Goal: Information Seeking & Learning: Learn about a topic

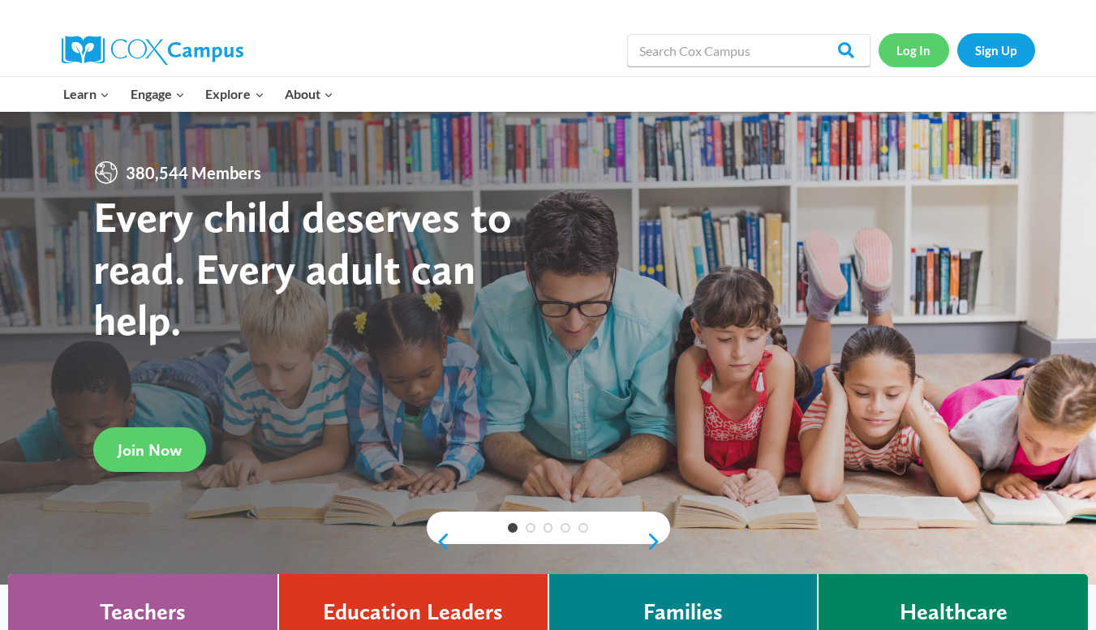
click at [915, 36] on link "Log In" at bounding box center [913, 49] width 71 height 33
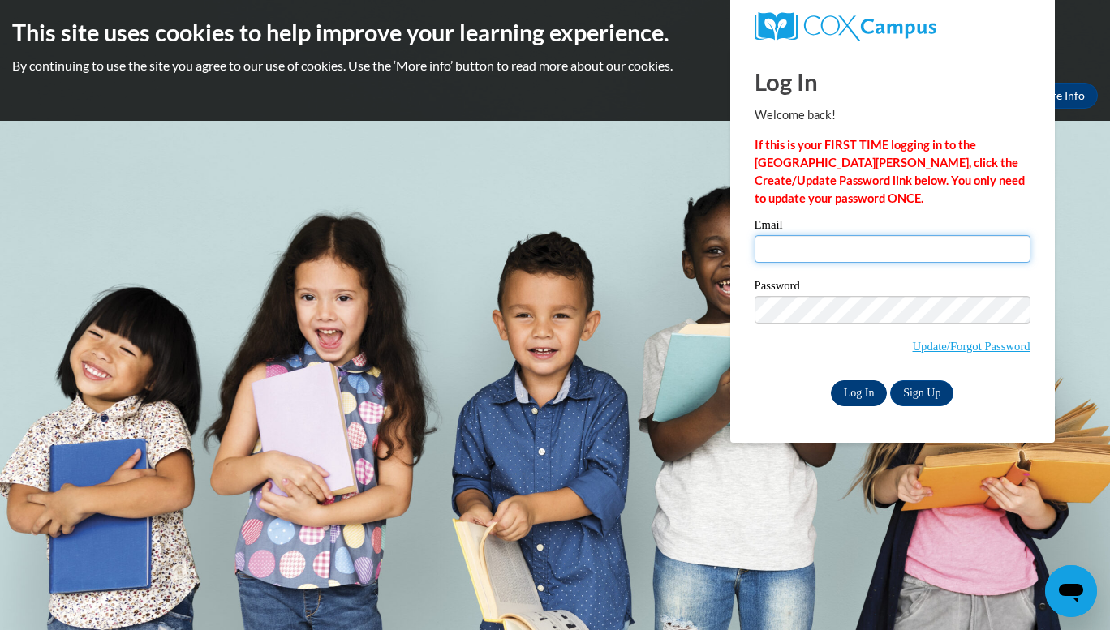
type input "emilyrunyon17@gmail.com"
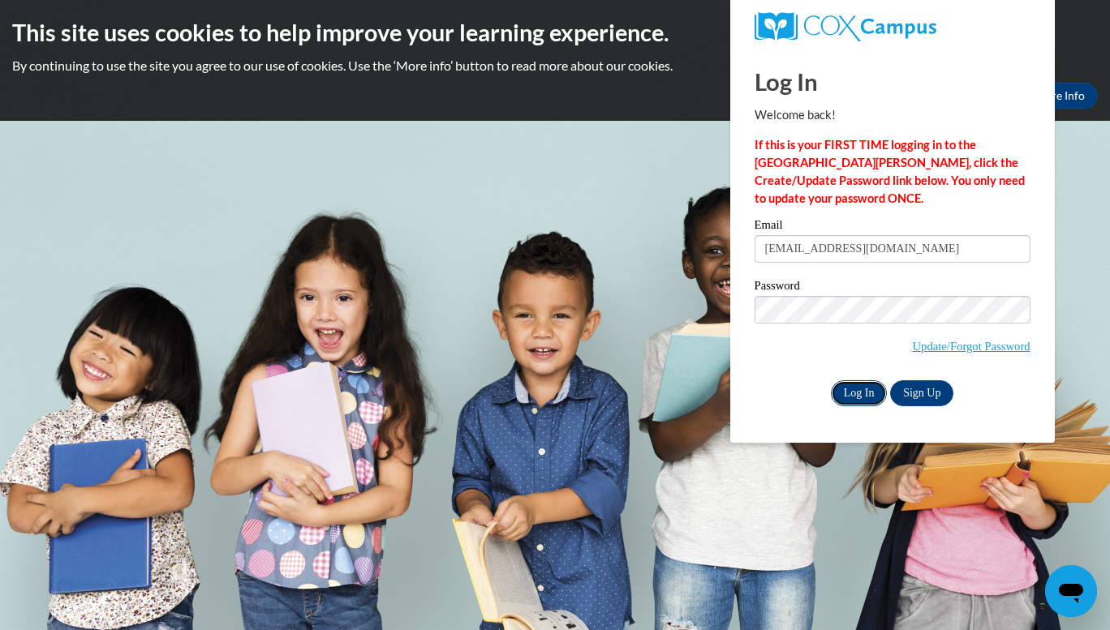
click at [874, 401] on input "Log In" at bounding box center [859, 393] width 57 height 26
click at [592, 314] on body "This site uses cookies to help improve your learning experience. By continuing …" at bounding box center [555, 315] width 1110 height 630
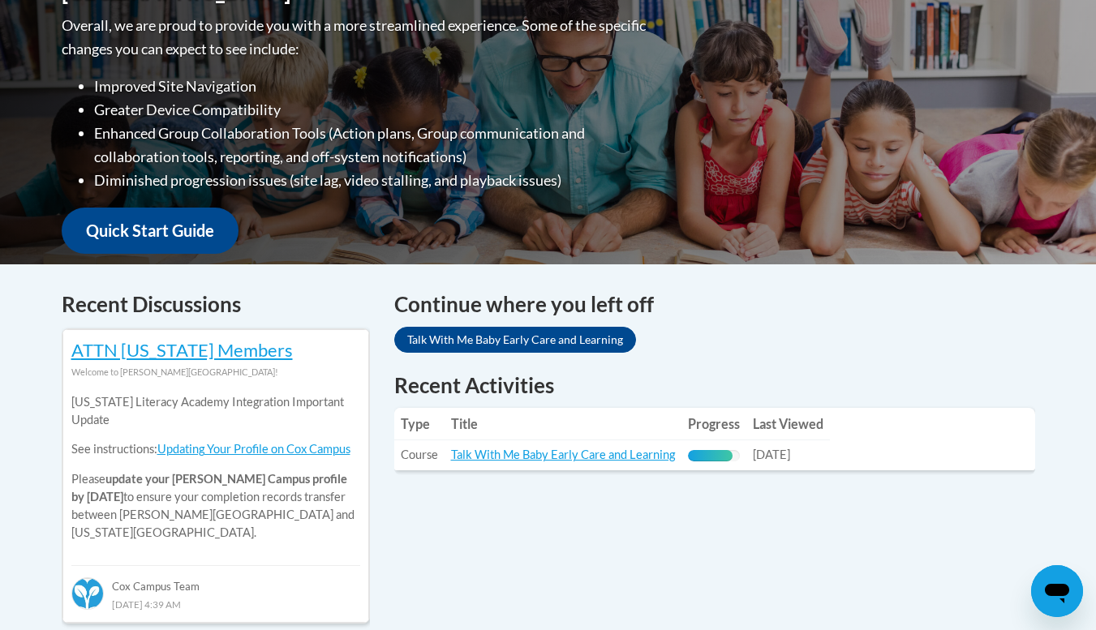
scroll to position [430, 0]
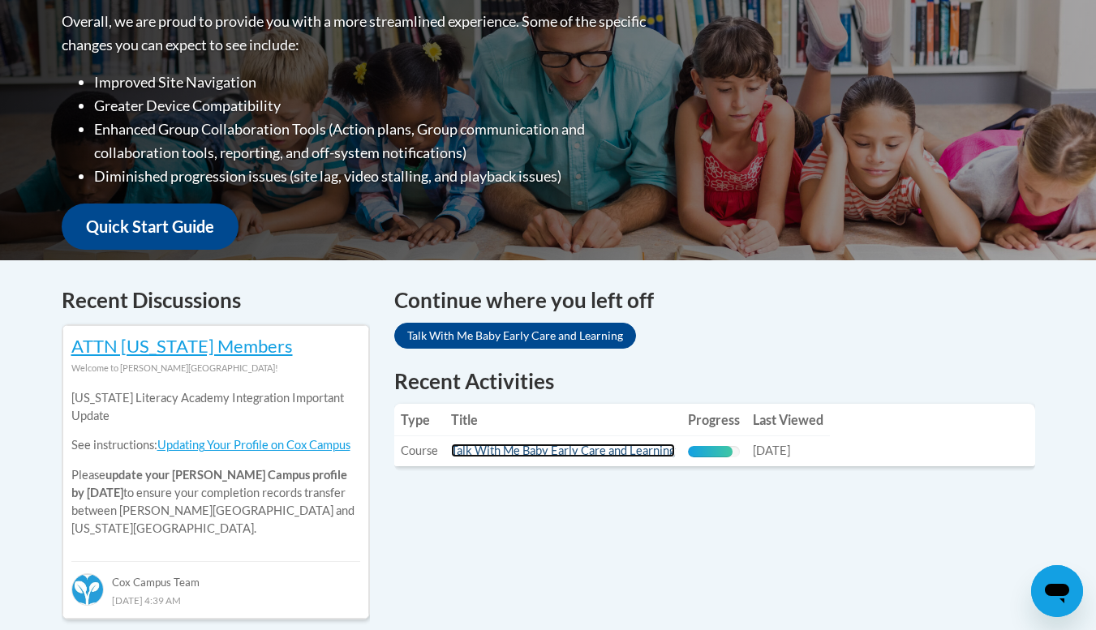
click at [590, 451] on link "Talk With Me Baby Early Care and Learning" at bounding box center [563, 451] width 224 height 14
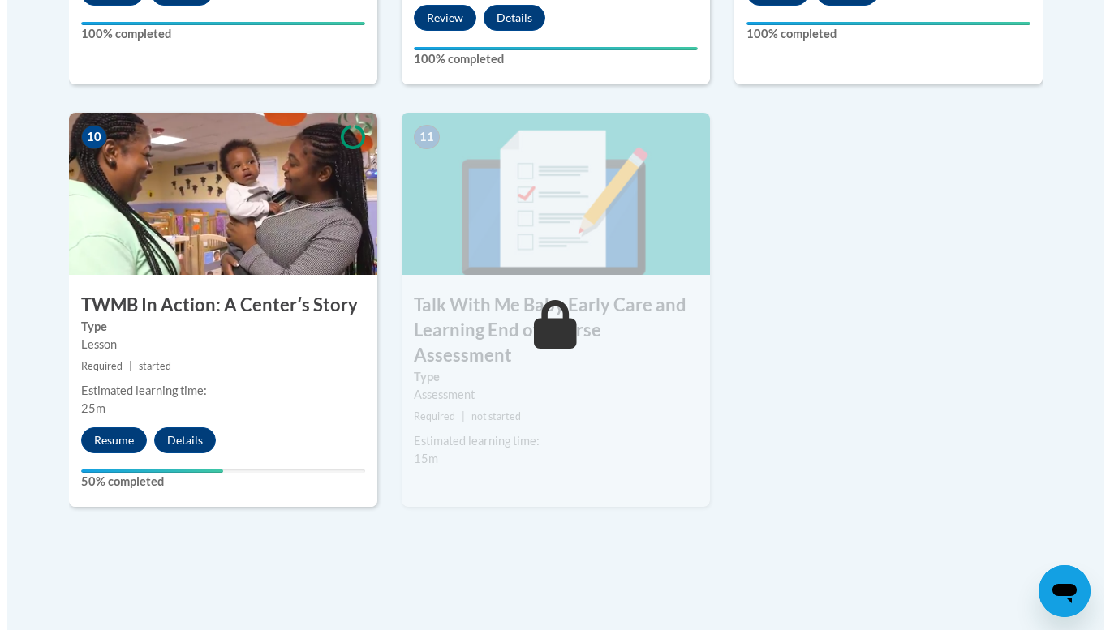
scroll to position [1829, 0]
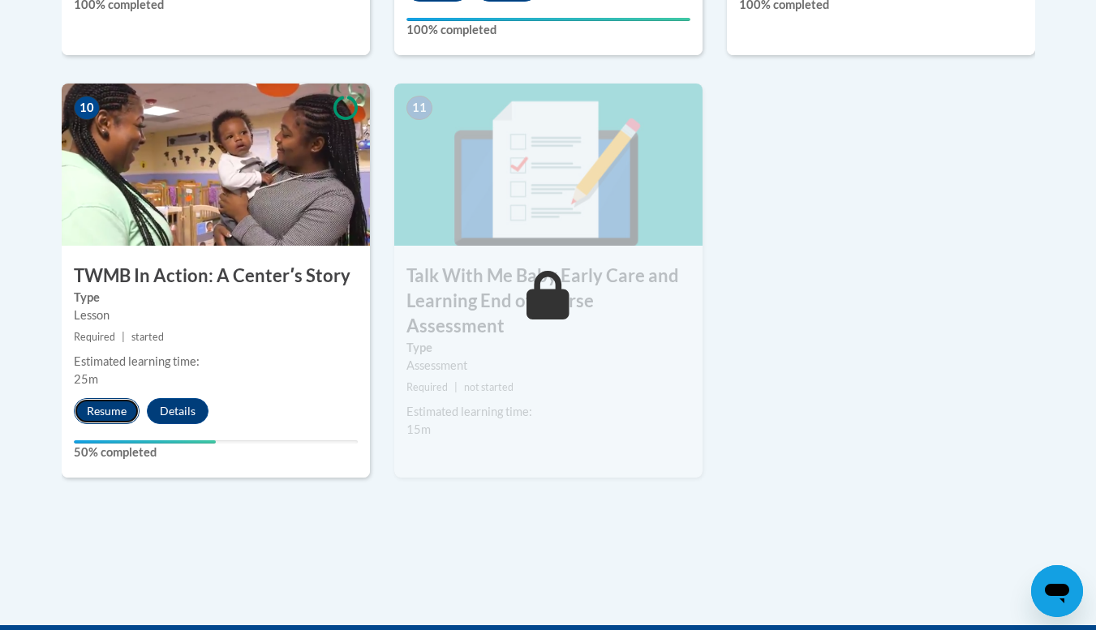
click at [106, 398] on button "Resume" at bounding box center [107, 411] width 66 height 26
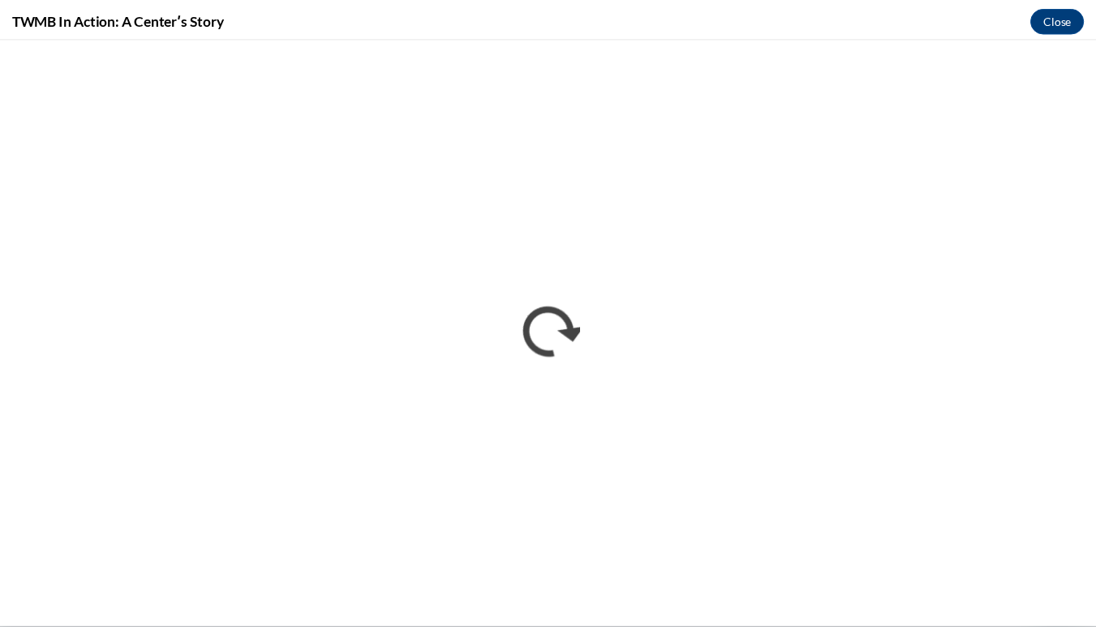
scroll to position [0, 0]
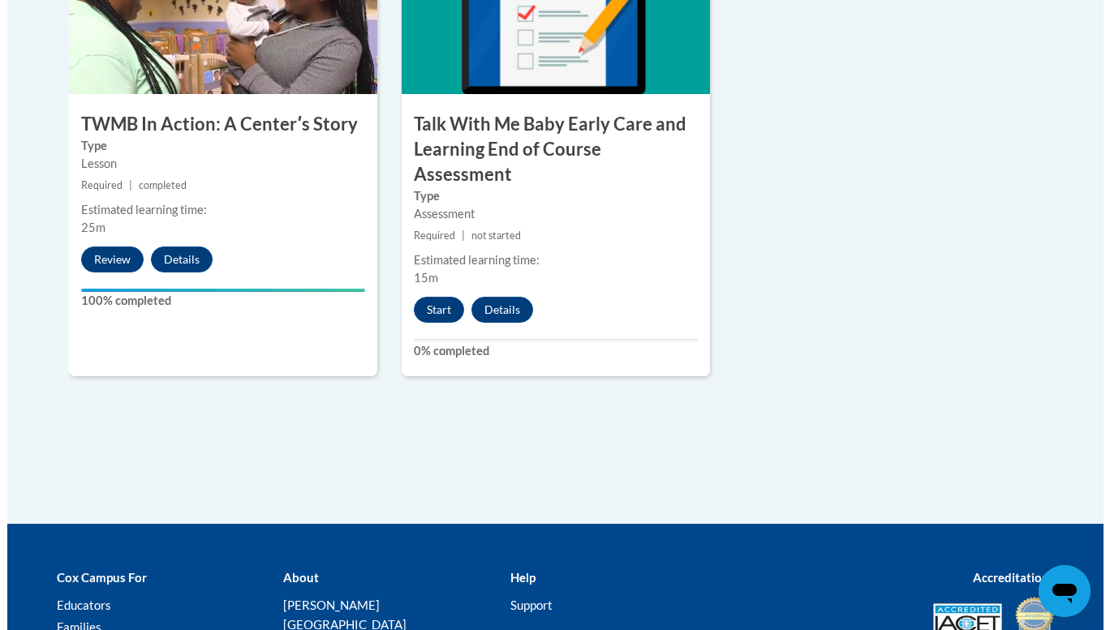
scroll to position [2007, 0]
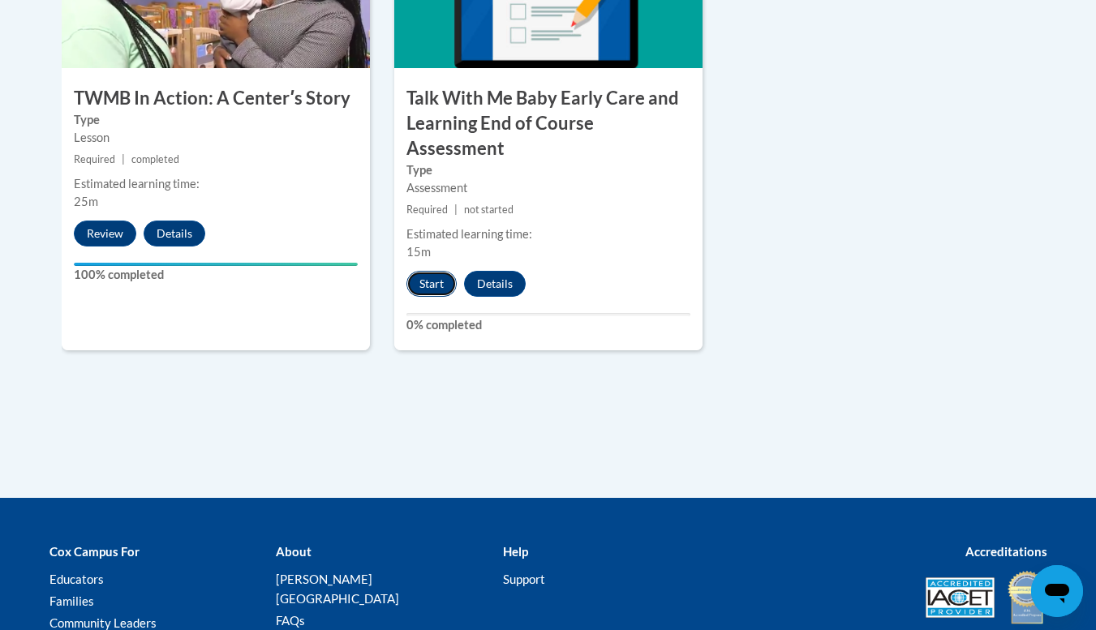
click at [443, 271] on button "Start" at bounding box center [431, 284] width 50 height 26
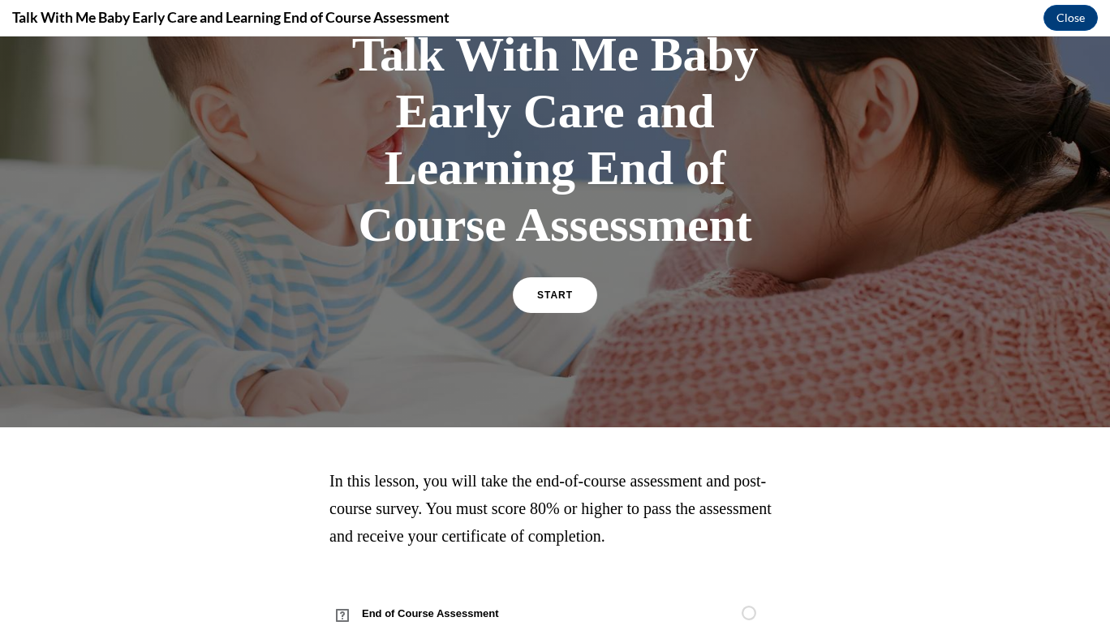
scroll to position [174, 0]
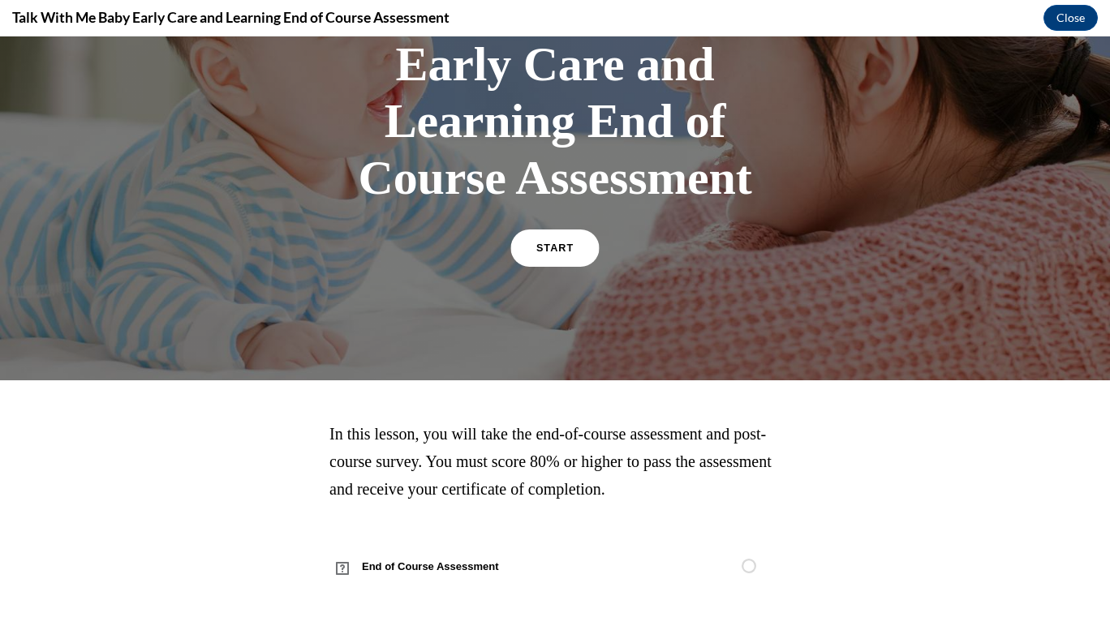
click at [532, 257] on link "START" at bounding box center [554, 248] width 88 height 37
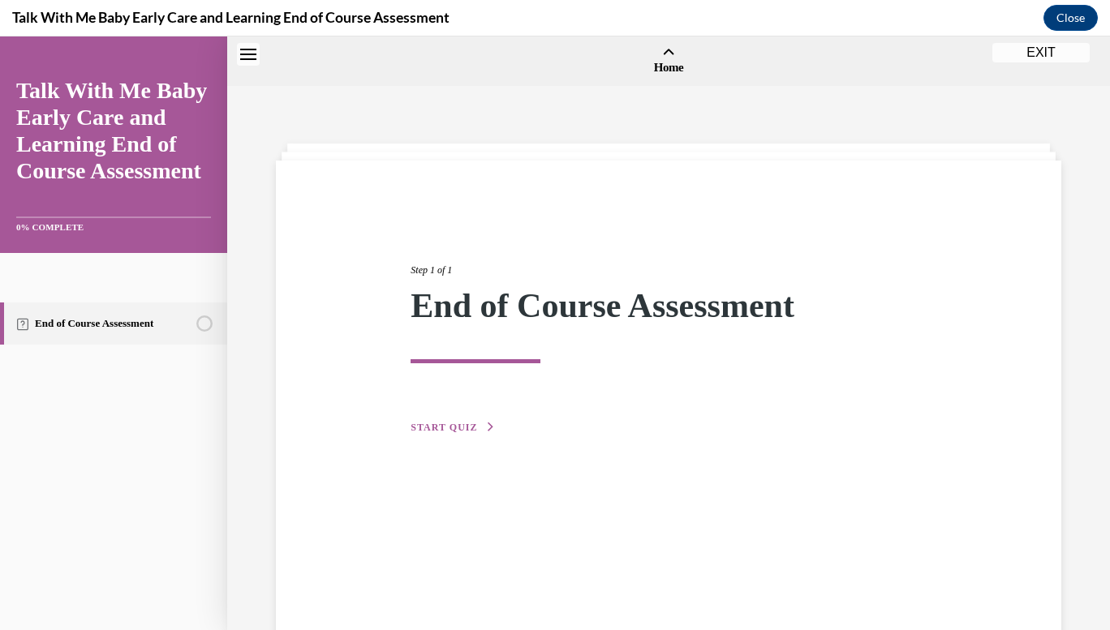
scroll to position [50, 0]
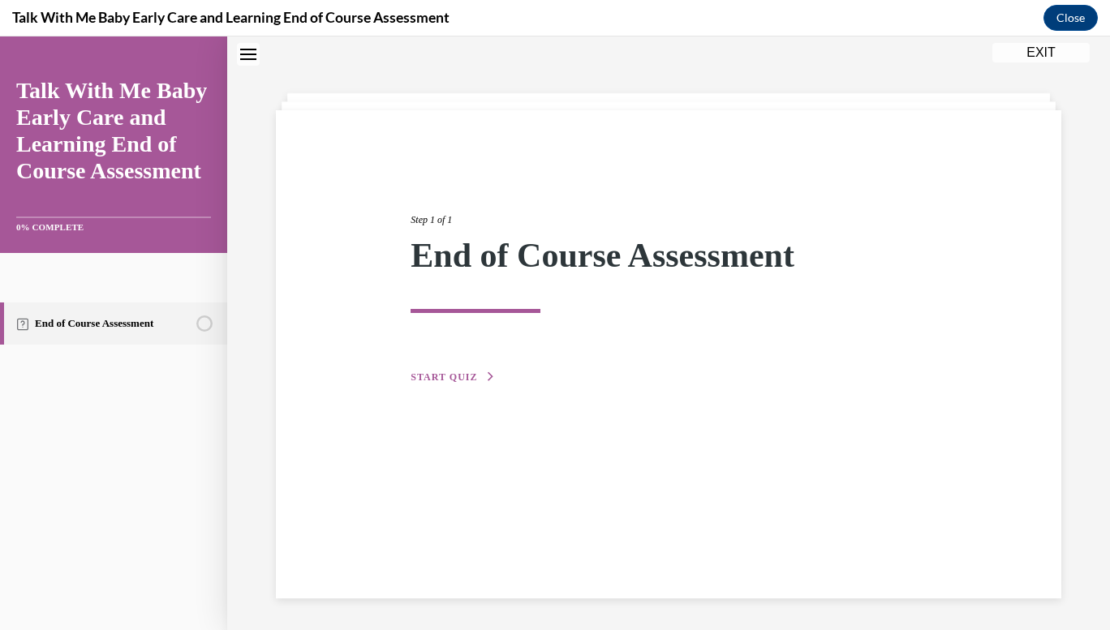
click at [490, 386] on div "Step 1 of 1 End of Course Assessment START QUIZ" at bounding box center [668, 354] width 785 height 488
click at [486, 378] on icon "button" at bounding box center [491, 376] width 10 height 9
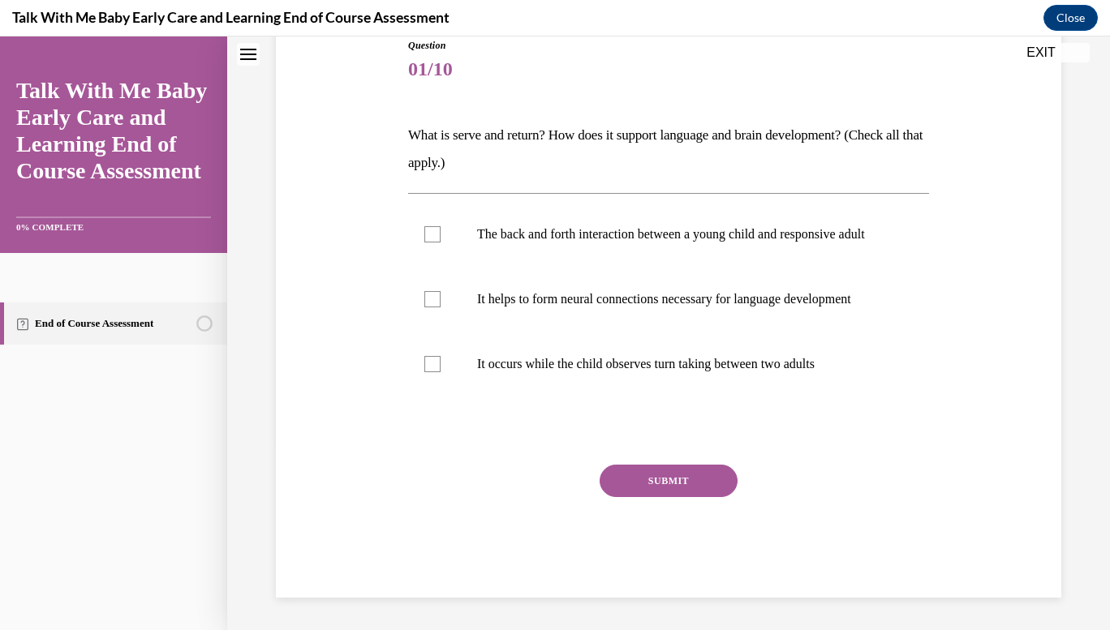
scroll to position [195, 0]
click at [607, 242] on p "The back and forth interaction between a young child and responsive adult" at bounding box center [682, 234] width 411 height 16
click at [440, 242] on input "The back and forth interaction between a young child and responsive adult" at bounding box center [432, 234] width 16 height 16
checkbox input "true"
click at [572, 307] on p "It helps to form neural connections necessary for language development" at bounding box center [682, 299] width 411 height 16
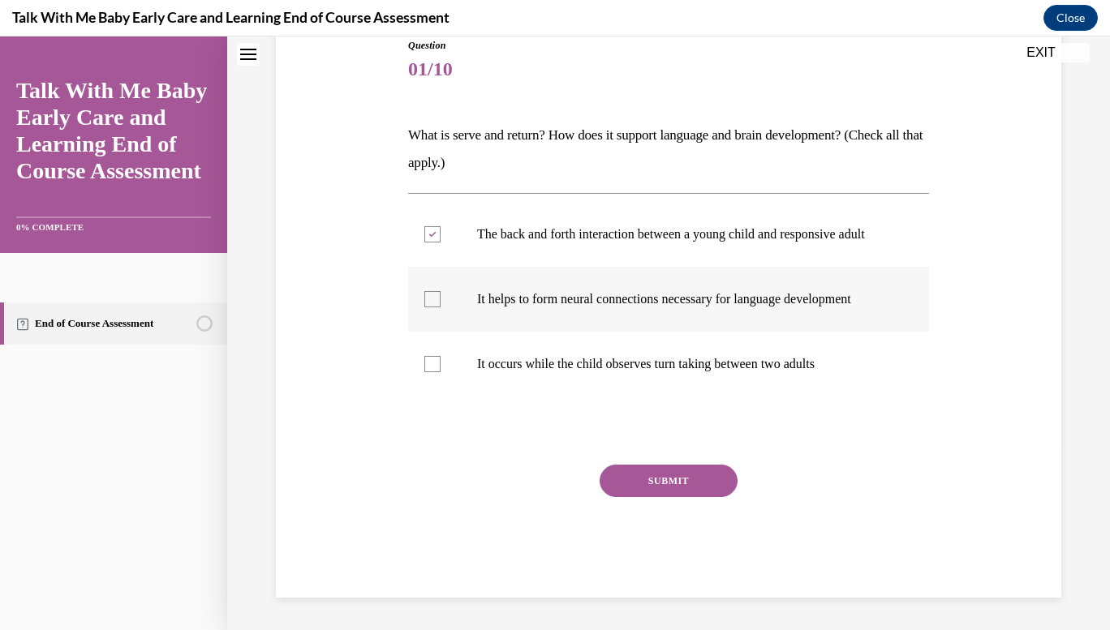
click at [440, 307] on input "It helps to form neural connections necessary for language development" at bounding box center [432, 299] width 16 height 16
checkbox input "true"
click at [562, 372] on p "It occurs while the child observes turn taking between two adults" at bounding box center [682, 364] width 411 height 16
click at [440, 372] on input "It occurs while the child observes turn taking between two adults" at bounding box center [432, 364] width 16 height 16
click at [625, 397] on label "It occurs while the child observes turn taking between two adults" at bounding box center [668, 364] width 521 height 65
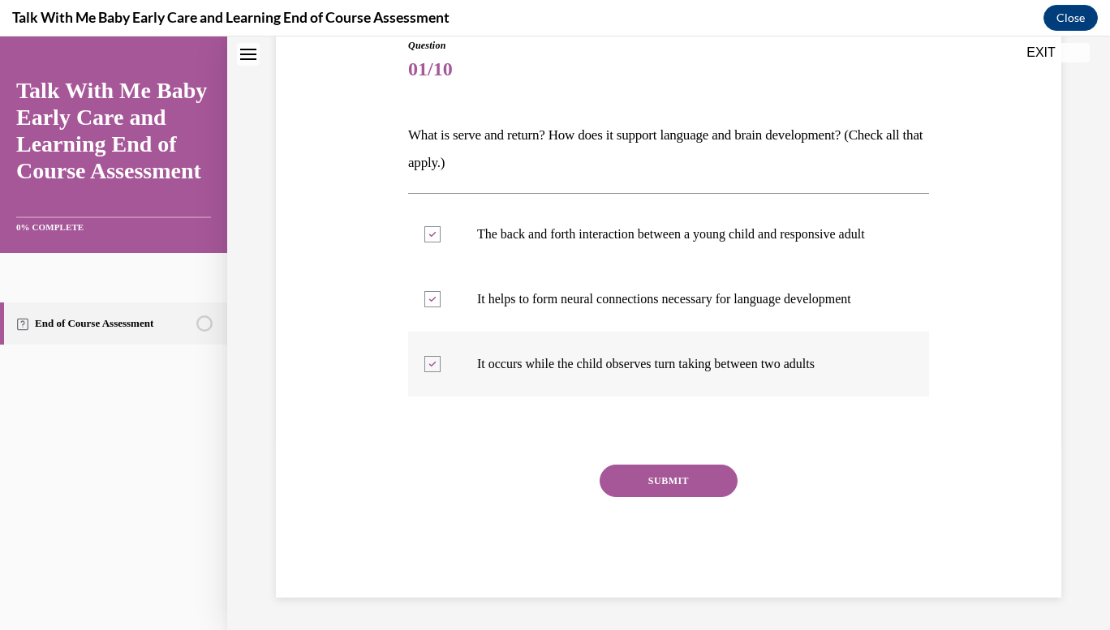
click at [440, 372] on input "It occurs while the child observes turn taking between two adults" at bounding box center [432, 364] width 16 height 16
checkbox input "false"
click at [654, 497] on button "SUBMIT" at bounding box center [668, 481] width 138 height 32
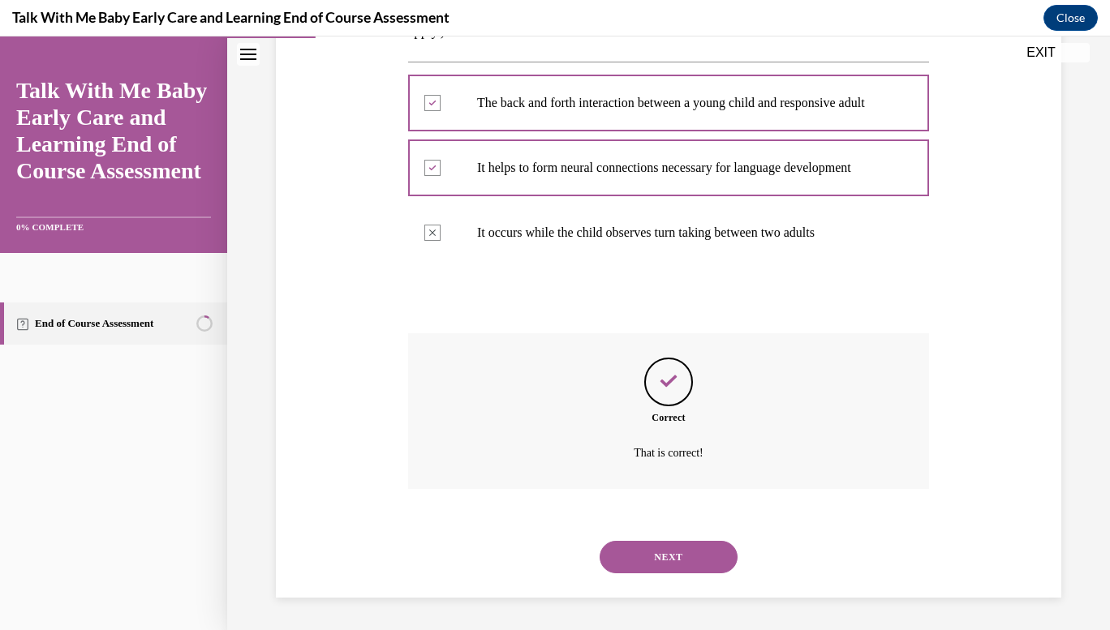
scroll to position [351, 0]
click at [674, 552] on button "NEXT" at bounding box center [668, 557] width 138 height 32
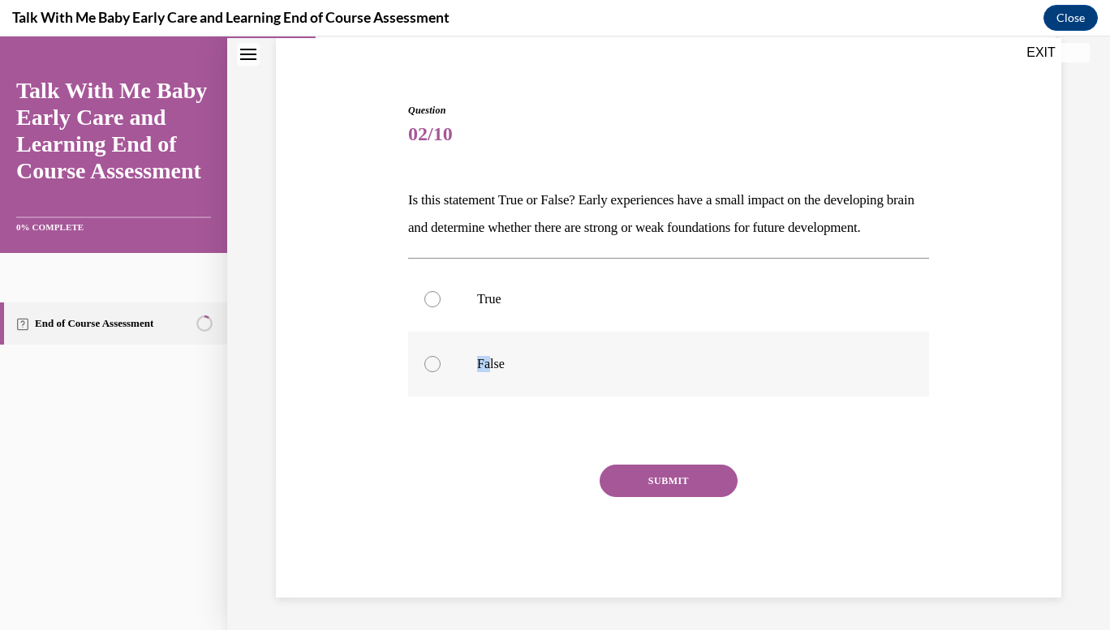
drag, startPoint x: 487, startPoint y: 350, endPoint x: 441, endPoint y: 380, distance: 54.9
click at [441, 380] on label "False" at bounding box center [668, 364] width 521 height 65
click at [440, 372] on input "False" at bounding box center [432, 364] width 16 height 16
radio input "true"
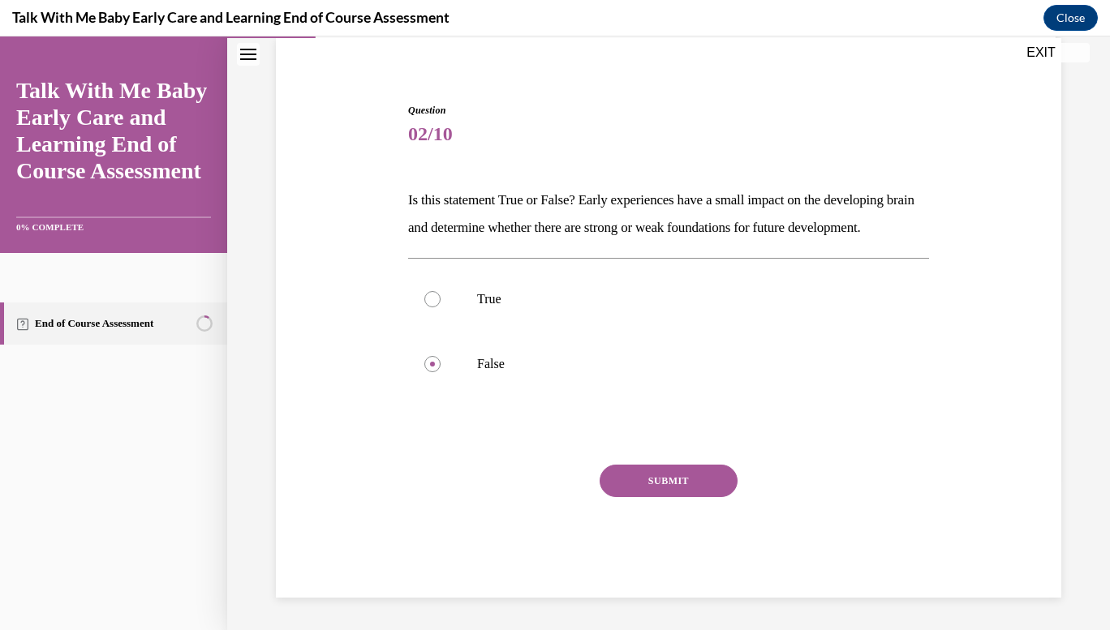
click at [633, 474] on button "SUBMIT" at bounding box center [668, 481] width 138 height 32
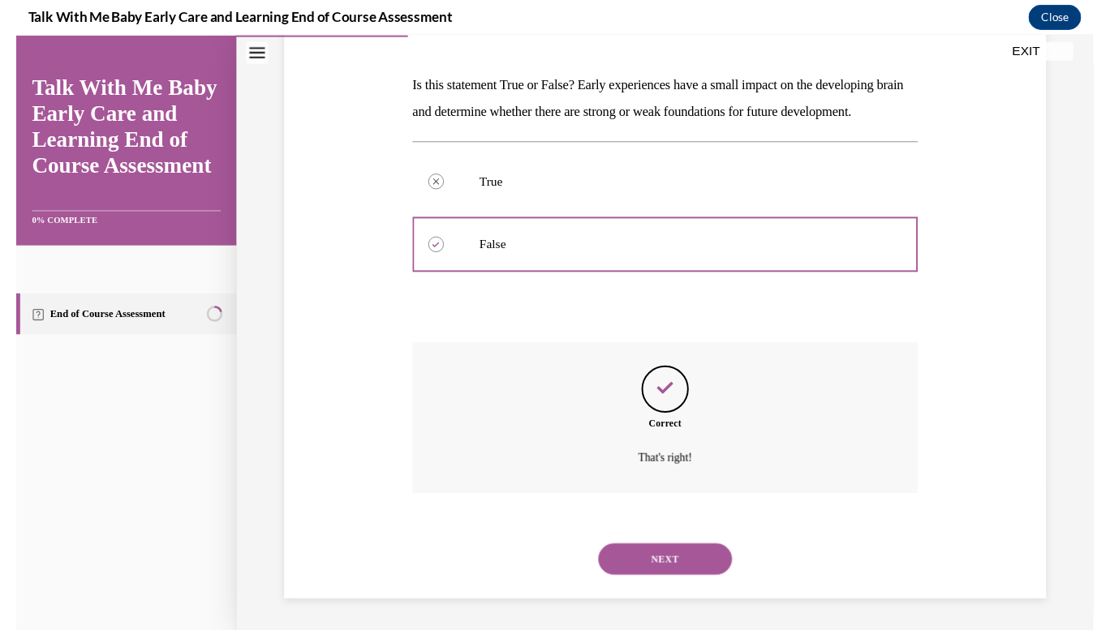
scroll to position [252, 0]
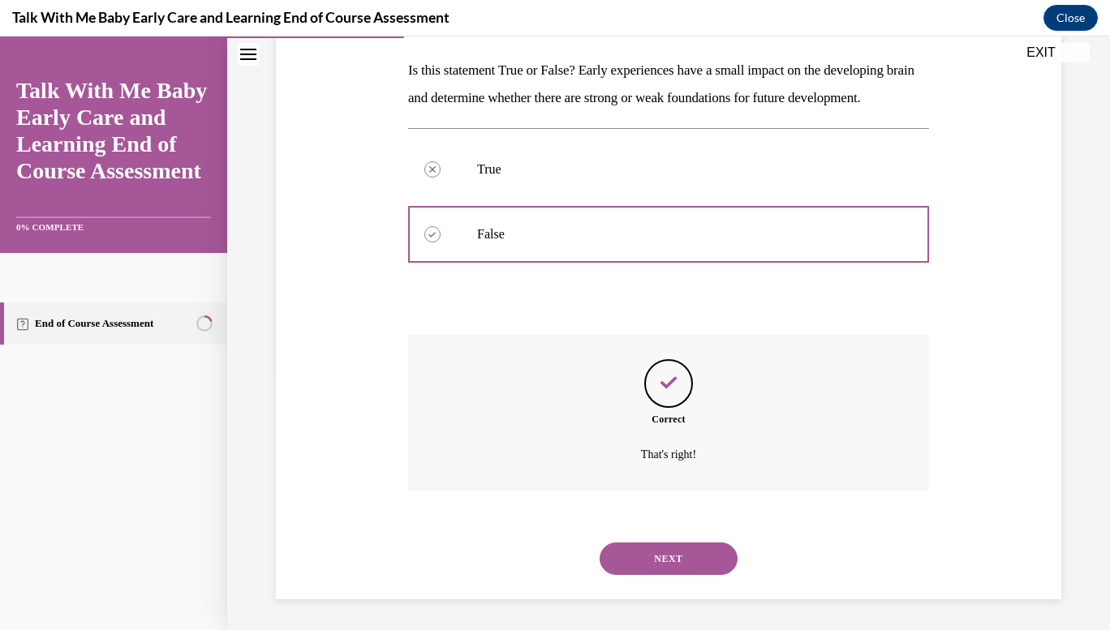
click at [689, 575] on button "NEXT" at bounding box center [668, 559] width 138 height 32
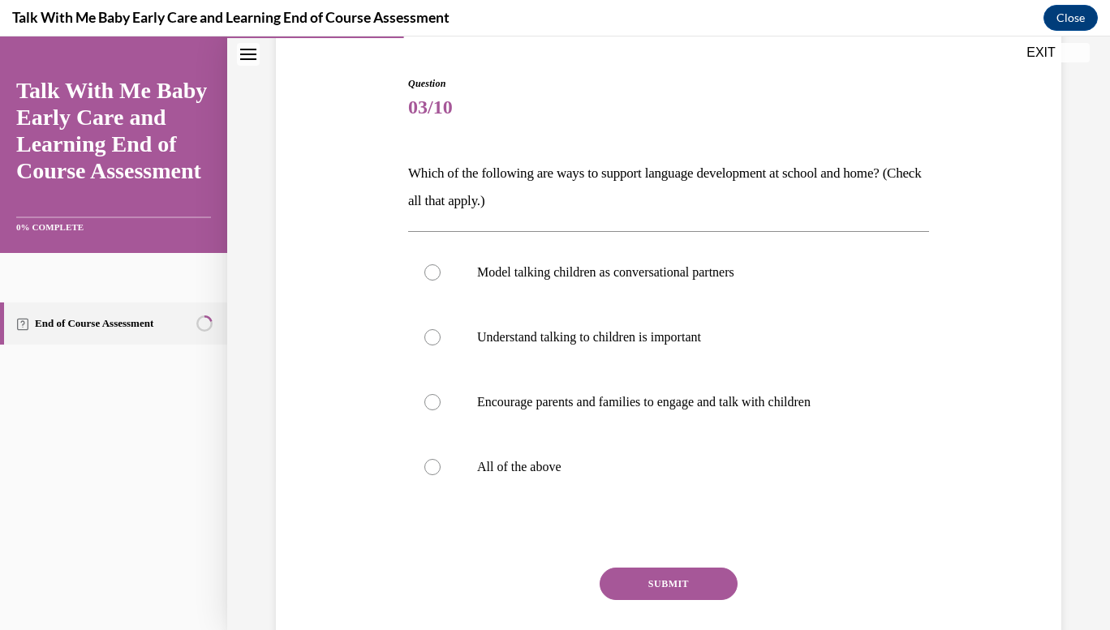
scroll to position [153, 0]
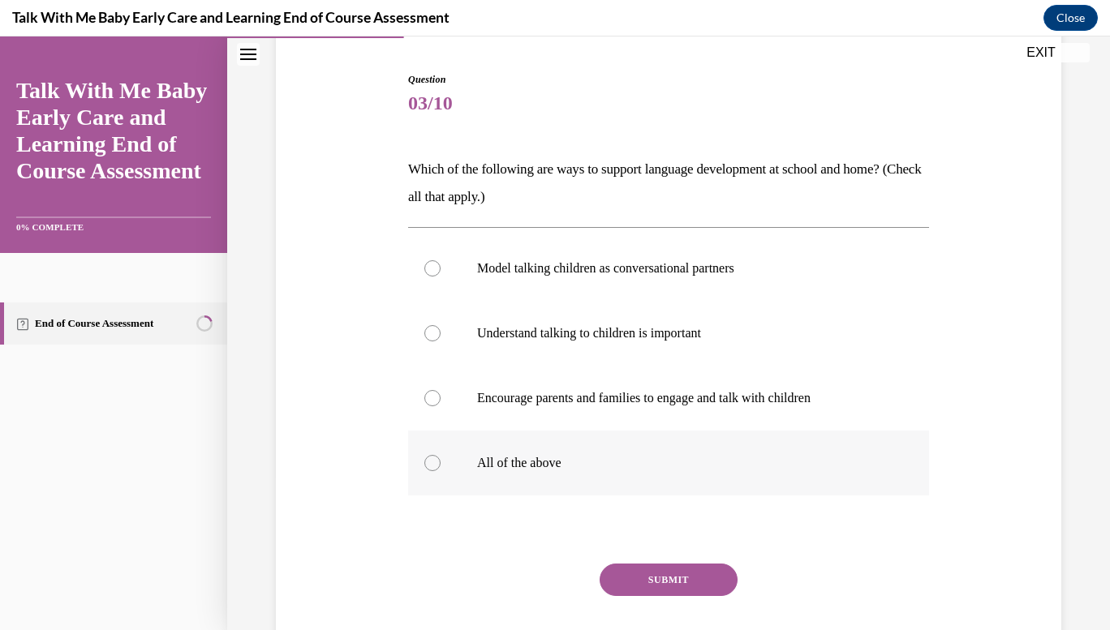
click at [553, 465] on p "All of the above" at bounding box center [682, 463] width 411 height 16
click at [440, 465] on input "All of the above" at bounding box center [432, 463] width 16 height 16
radio input "true"
click at [649, 577] on button "SUBMIT" at bounding box center [668, 580] width 138 height 32
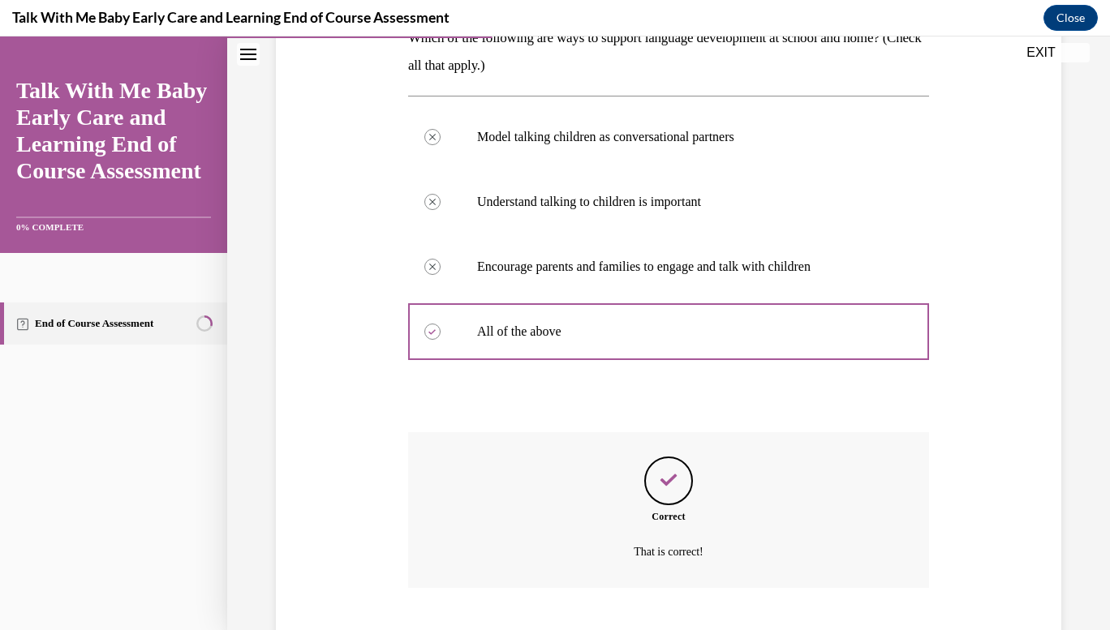
scroll to position [384, 0]
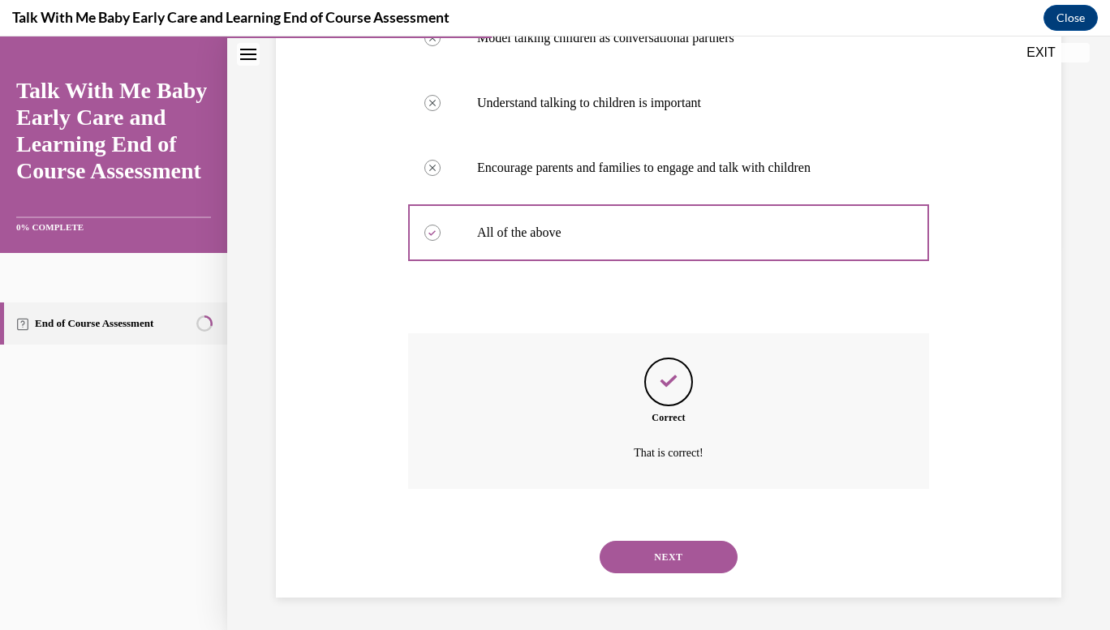
click at [652, 560] on button "NEXT" at bounding box center [668, 557] width 138 height 32
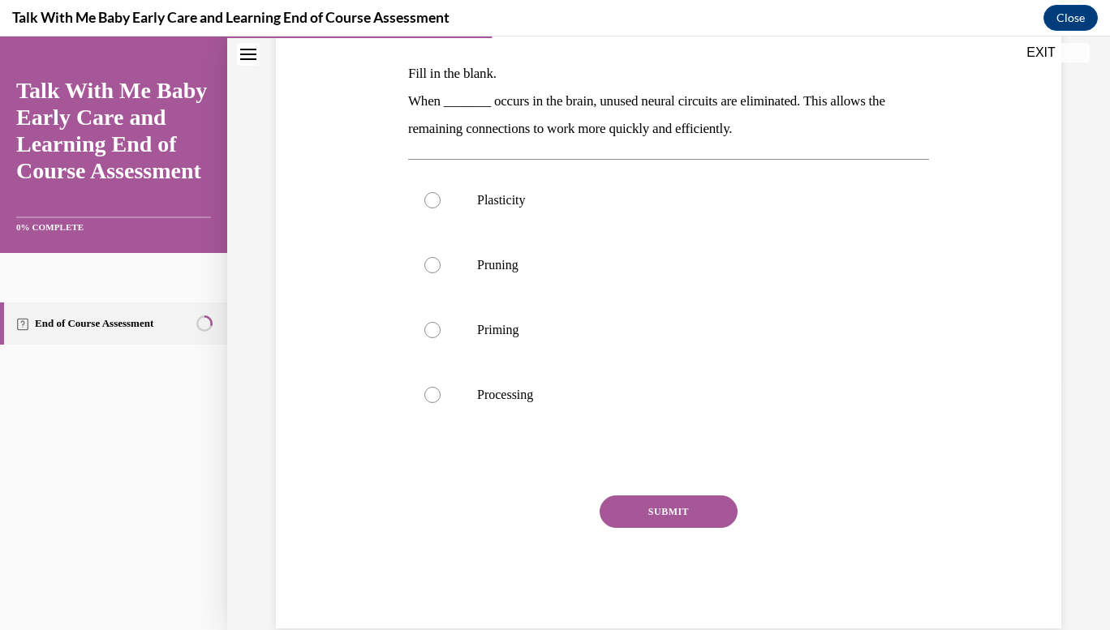
scroll to position [251, 0]
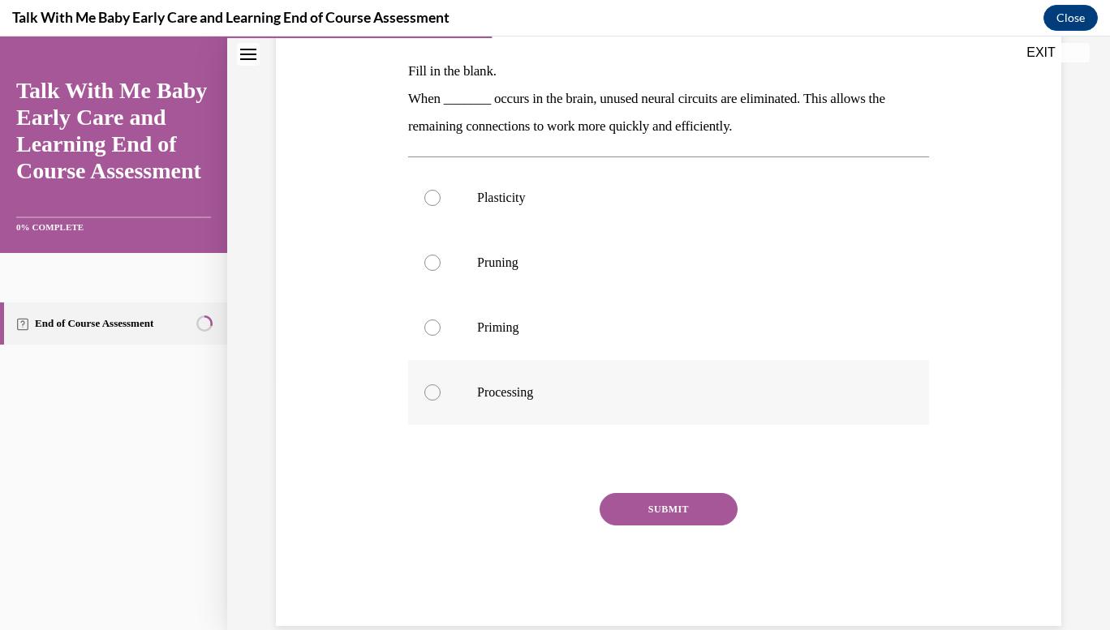
click at [616, 389] on p "Processing" at bounding box center [682, 392] width 411 height 16
click at [440, 389] on input "Processing" at bounding box center [432, 392] width 16 height 16
radio input "true"
click at [654, 520] on button "SUBMIT" at bounding box center [668, 509] width 138 height 32
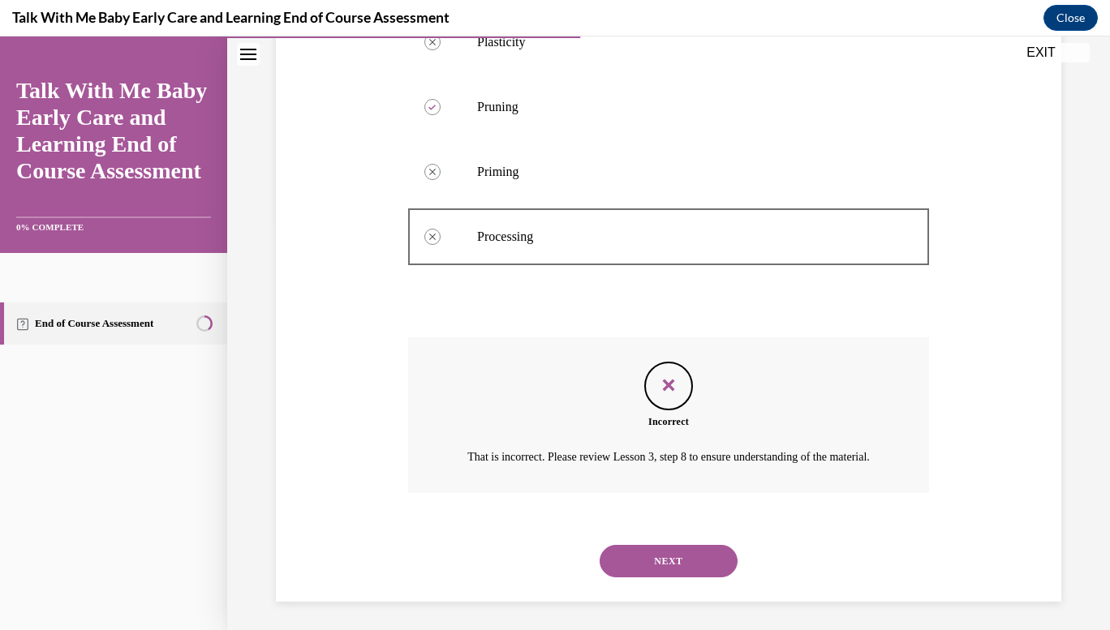
scroll to position [430, 0]
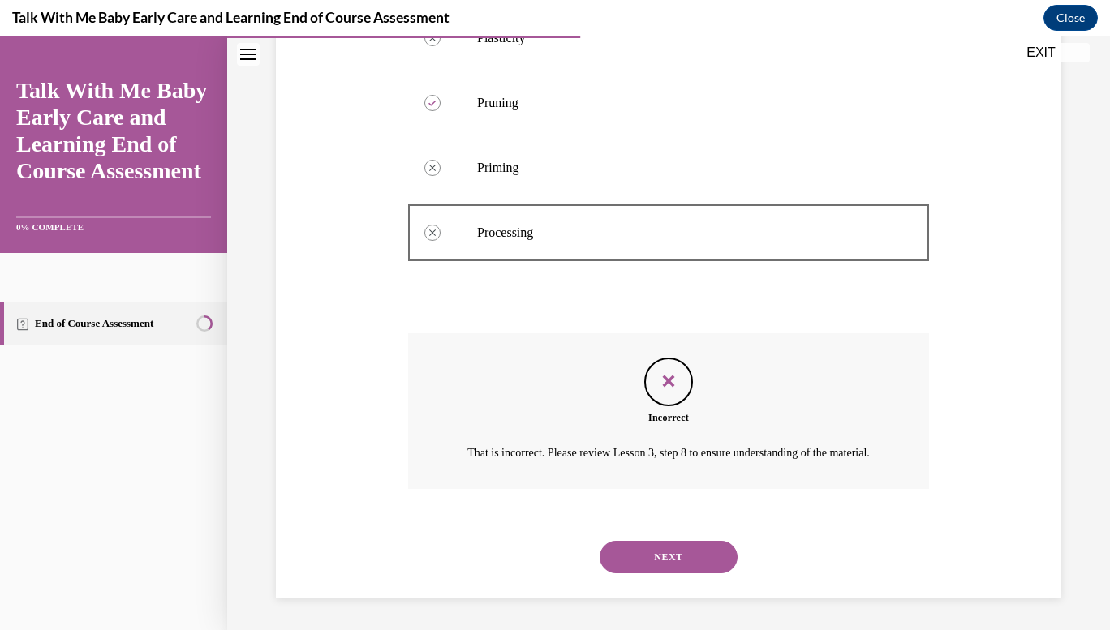
click at [643, 555] on button "NEXT" at bounding box center [668, 557] width 138 height 32
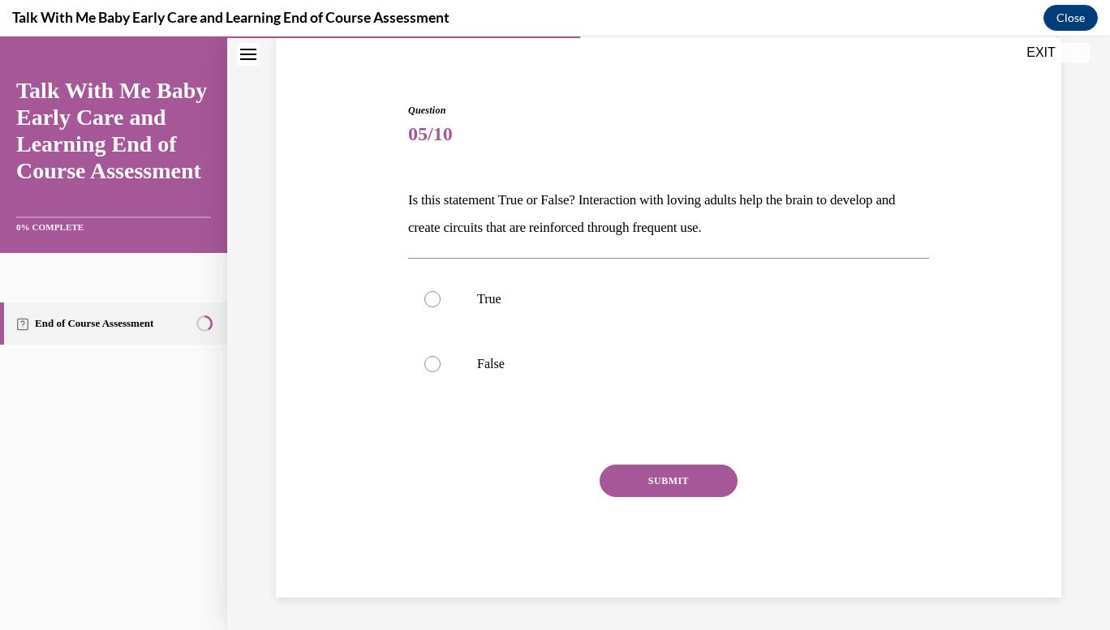
scroll to position [122, 0]
click at [516, 283] on label "True" at bounding box center [668, 299] width 521 height 65
click at [440, 291] on input "True" at bounding box center [432, 299] width 16 height 16
radio input "true"
click at [612, 467] on button "SUBMIT" at bounding box center [668, 481] width 138 height 32
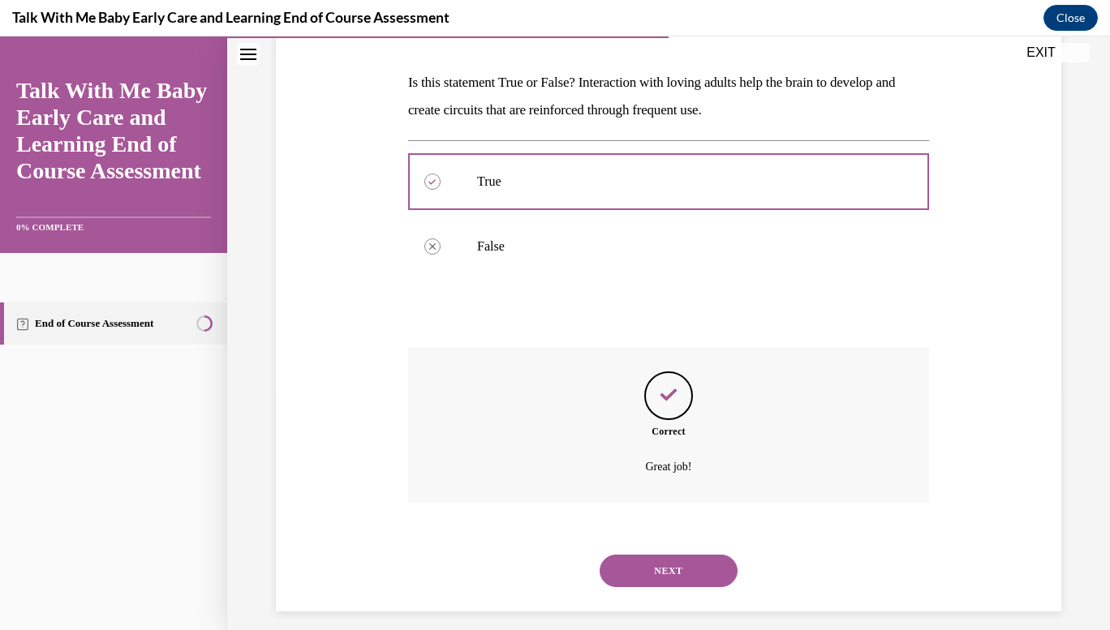
scroll to position [254, 0]
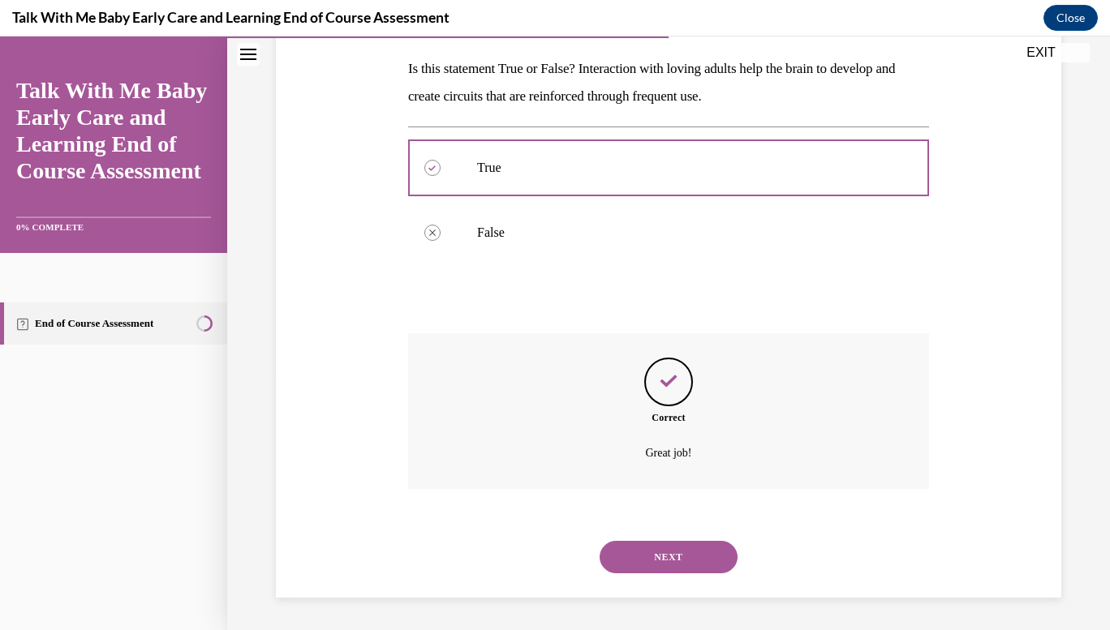
click at [661, 551] on button "NEXT" at bounding box center [668, 557] width 138 height 32
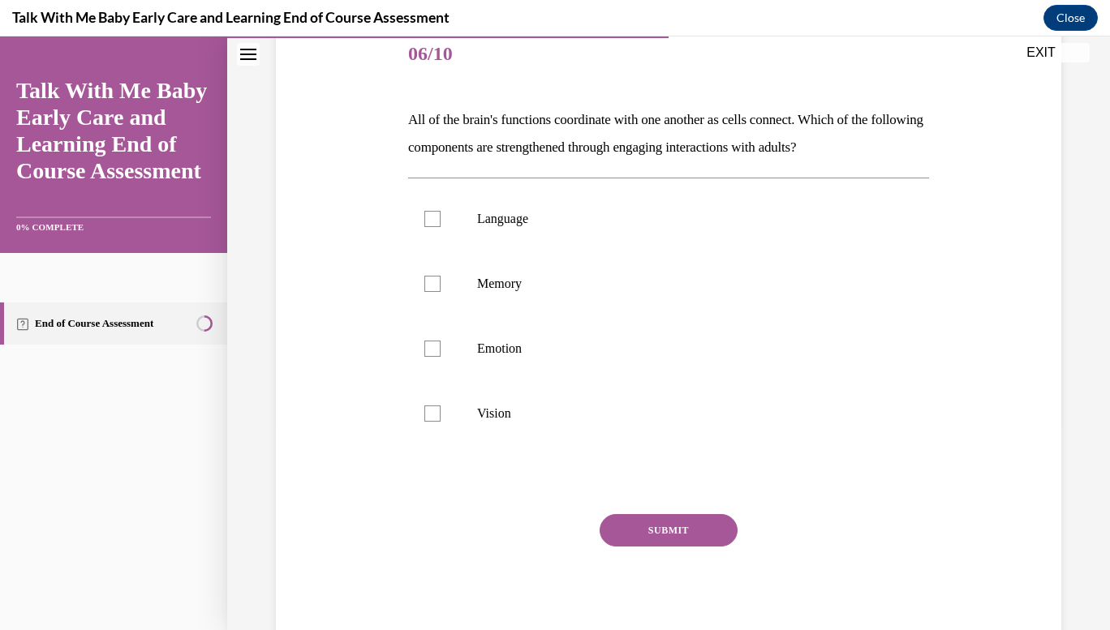
scroll to position [206, 0]
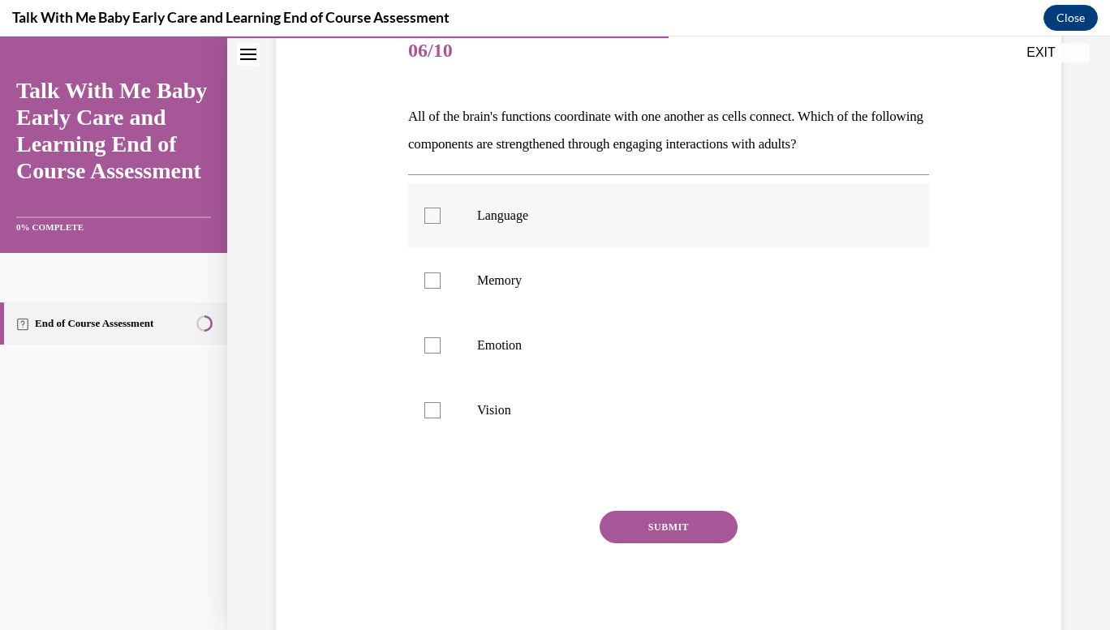
click at [535, 208] on p "Language" at bounding box center [682, 216] width 411 height 16
click at [440, 208] on input "Language" at bounding box center [432, 216] width 16 height 16
checkbox input "true"
click at [628, 515] on button "SUBMIT" at bounding box center [668, 527] width 138 height 32
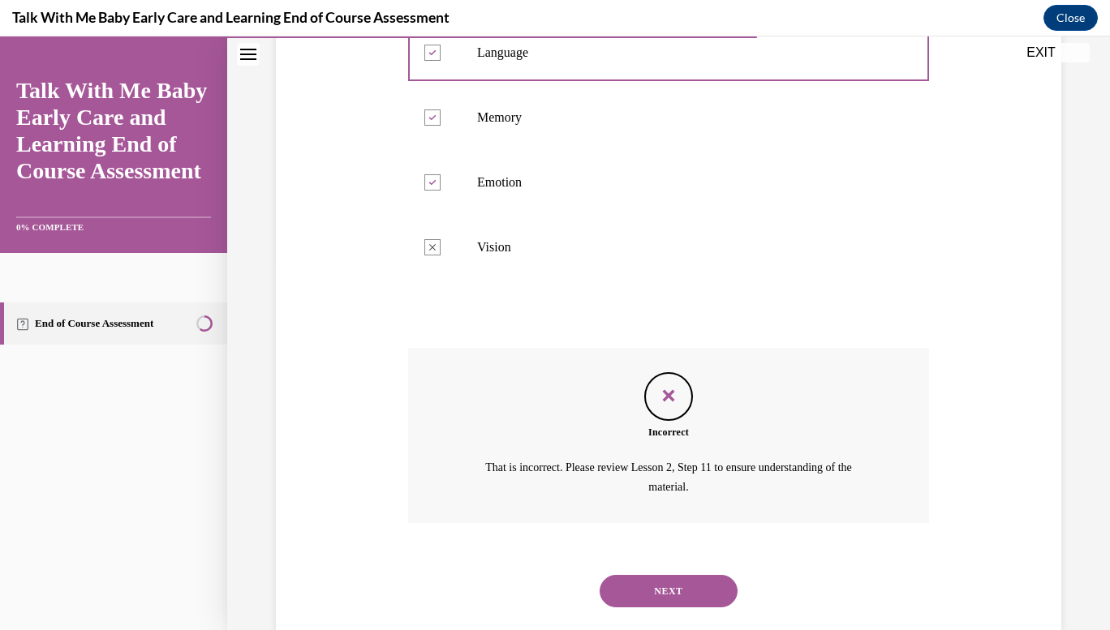
scroll to position [402, 0]
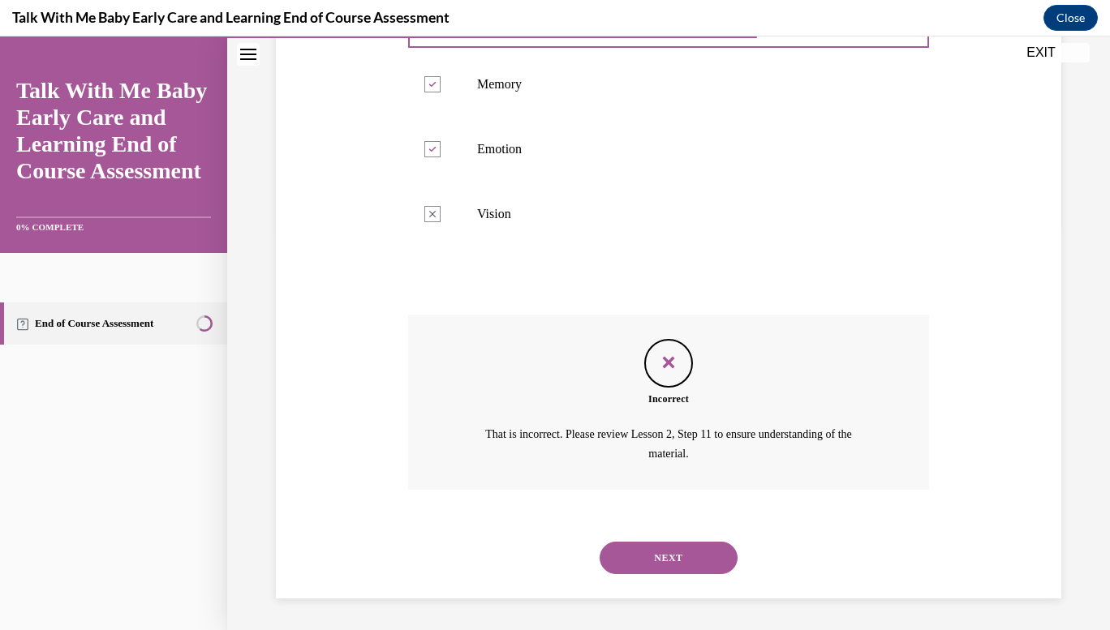
click at [654, 572] on button "NEXT" at bounding box center [668, 558] width 138 height 32
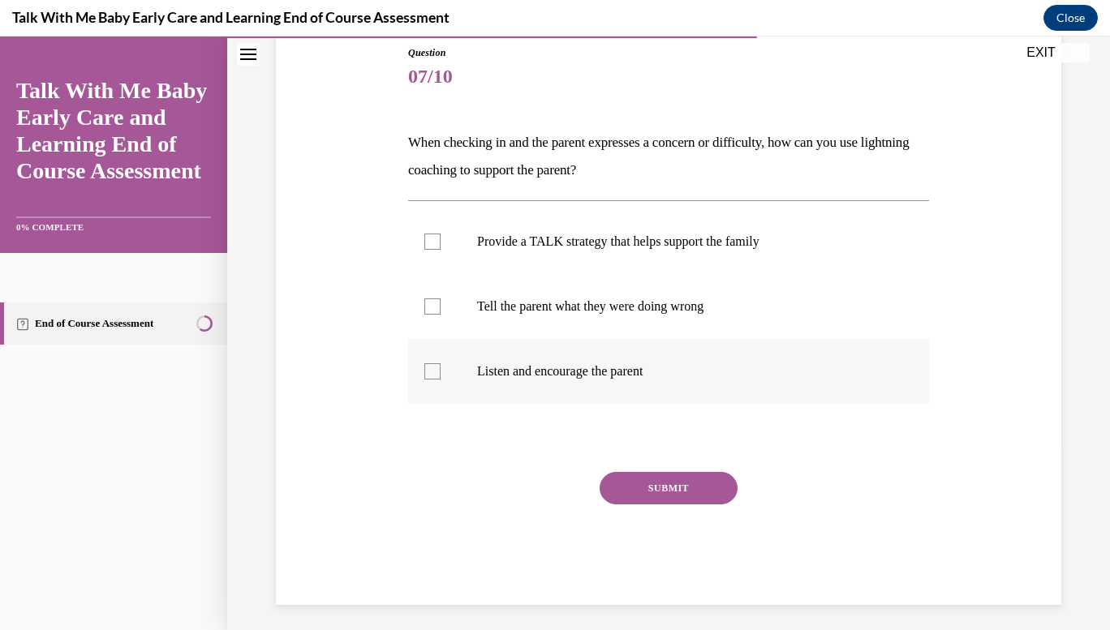
click at [629, 374] on p "Listen and encourage the parent" at bounding box center [682, 371] width 411 height 16
click at [440, 374] on input "Listen and encourage the parent" at bounding box center [432, 371] width 16 height 16
checkbox input "true"
click at [637, 265] on label "Provide a TALK strategy that helps support the family" at bounding box center [668, 241] width 521 height 65
click at [440, 250] on input "Provide a TALK strategy that helps support the family" at bounding box center [432, 242] width 16 height 16
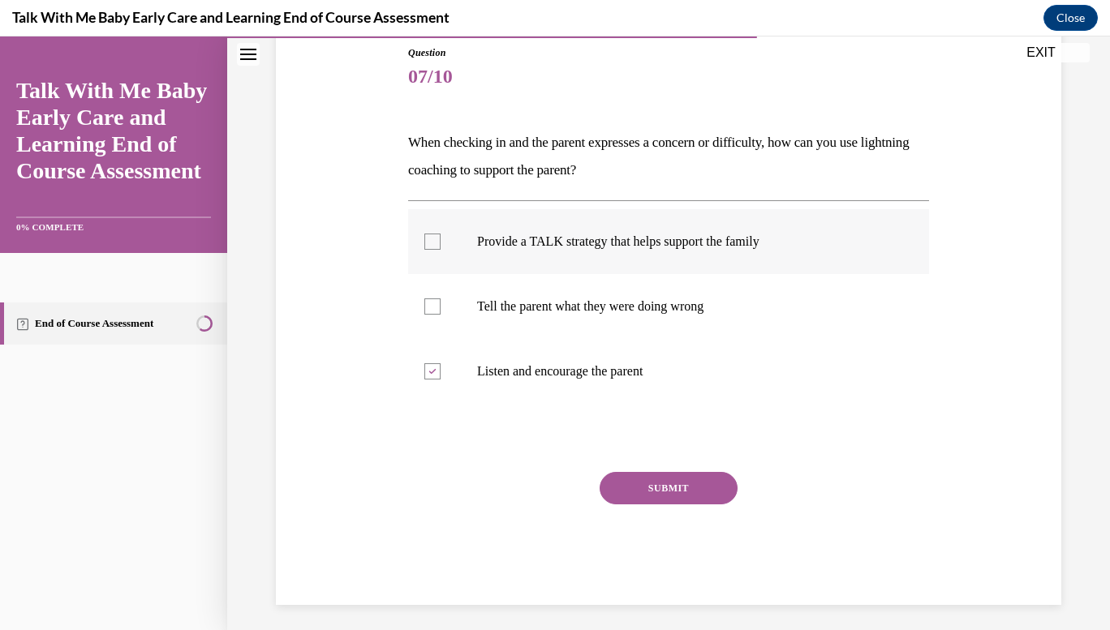
checkbox input "true"
click at [666, 491] on button "SUBMIT" at bounding box center [668, 488] width 138 height 32
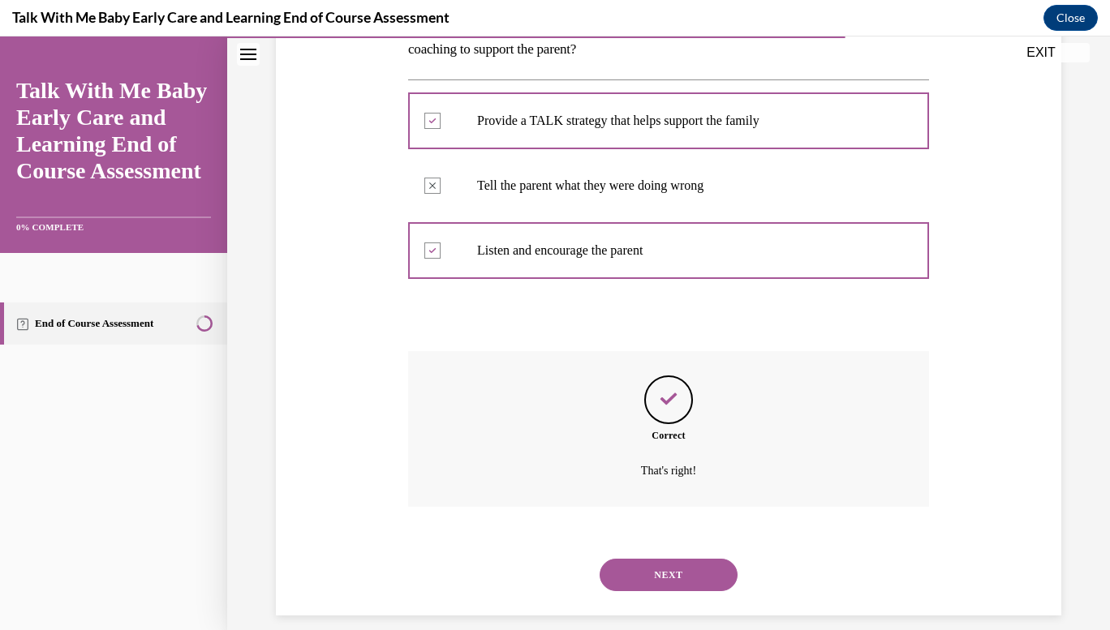
scroll to position [319, 0]
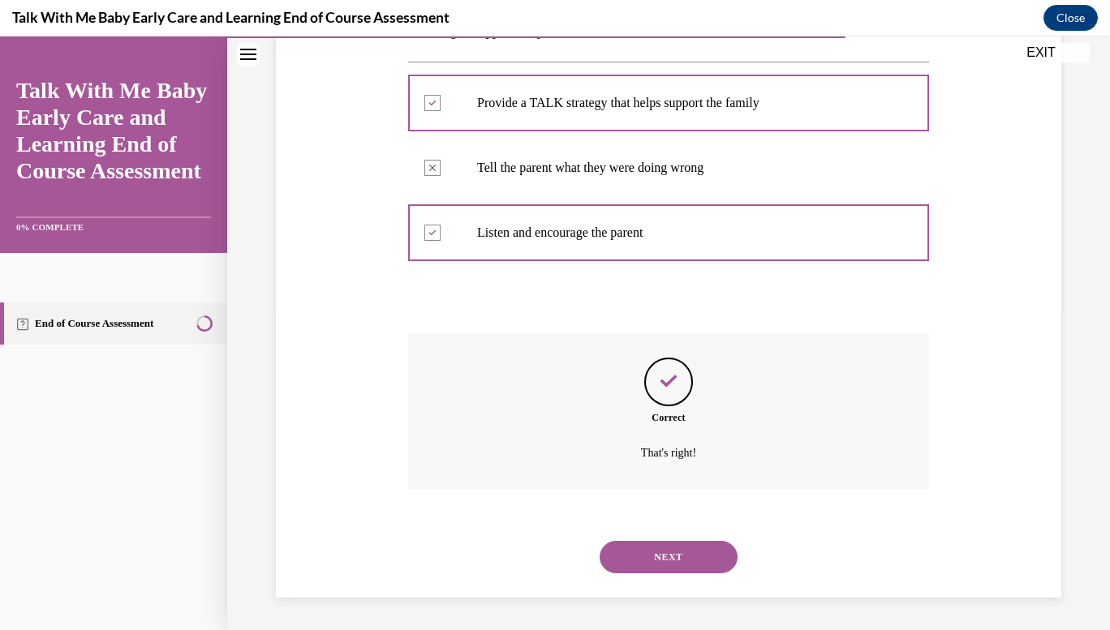
click at [685, 572] on button "NEXT" at bounding box center [668, 557] width 138 height 32
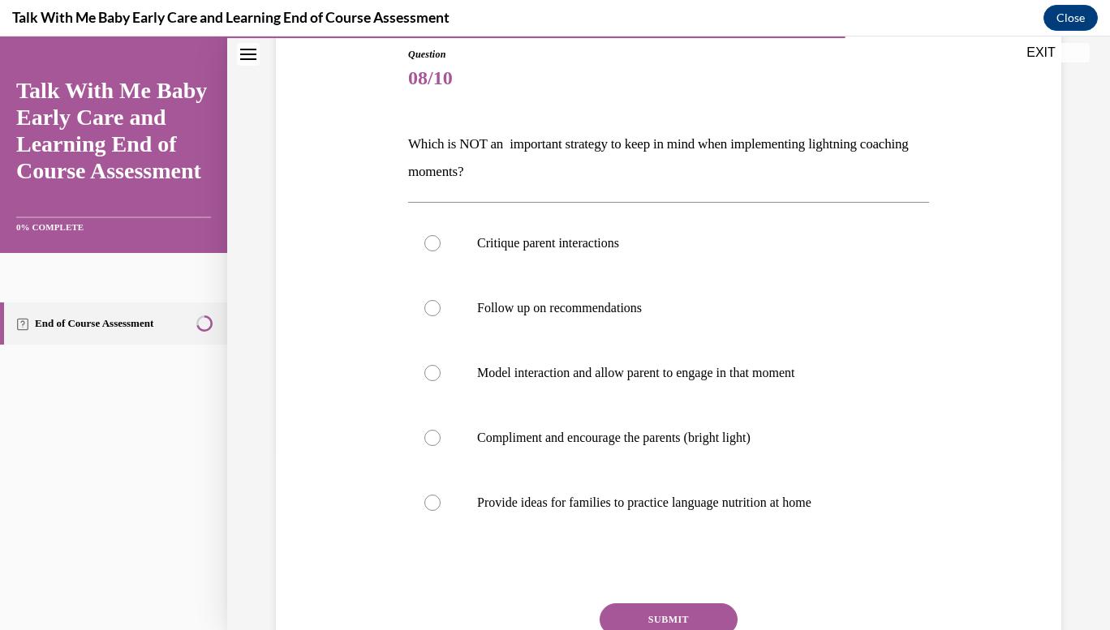
scroll to position [221, 0]
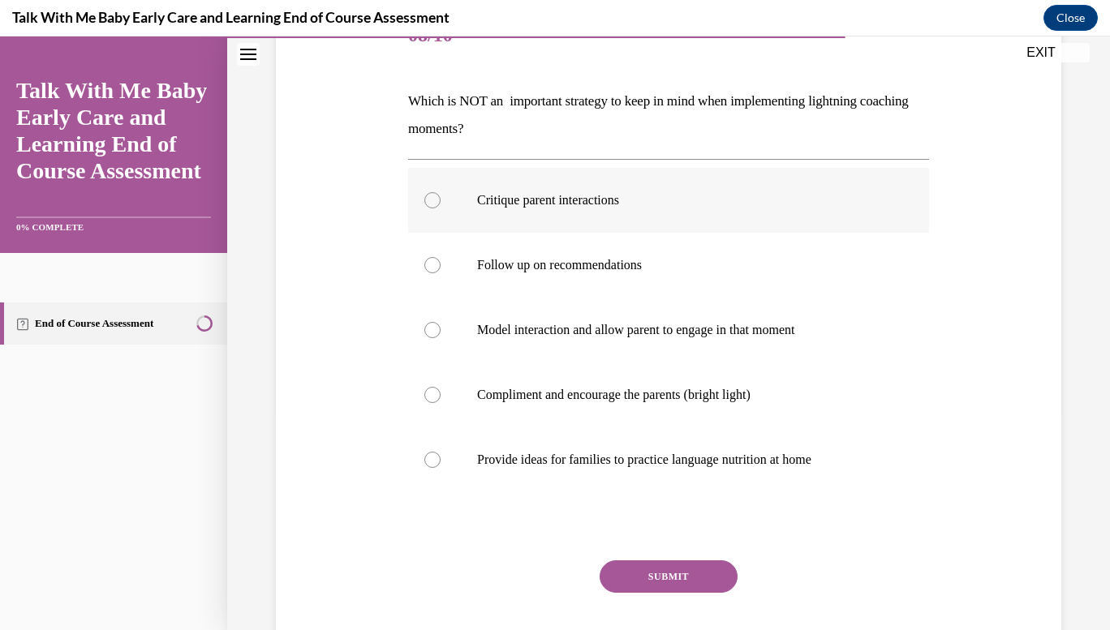
click at [644, 205] on p "Critique parent interactions" at bounding box center [682, 200] width 411 height 16
click at [440, 205] on input "Critique parent interactions" at bounding box center [432, 200] width 16 height 16
radio input "true"
click at [671, 573] on button "SUBMIT" at bounding box center [668, 576] width 138 height 32
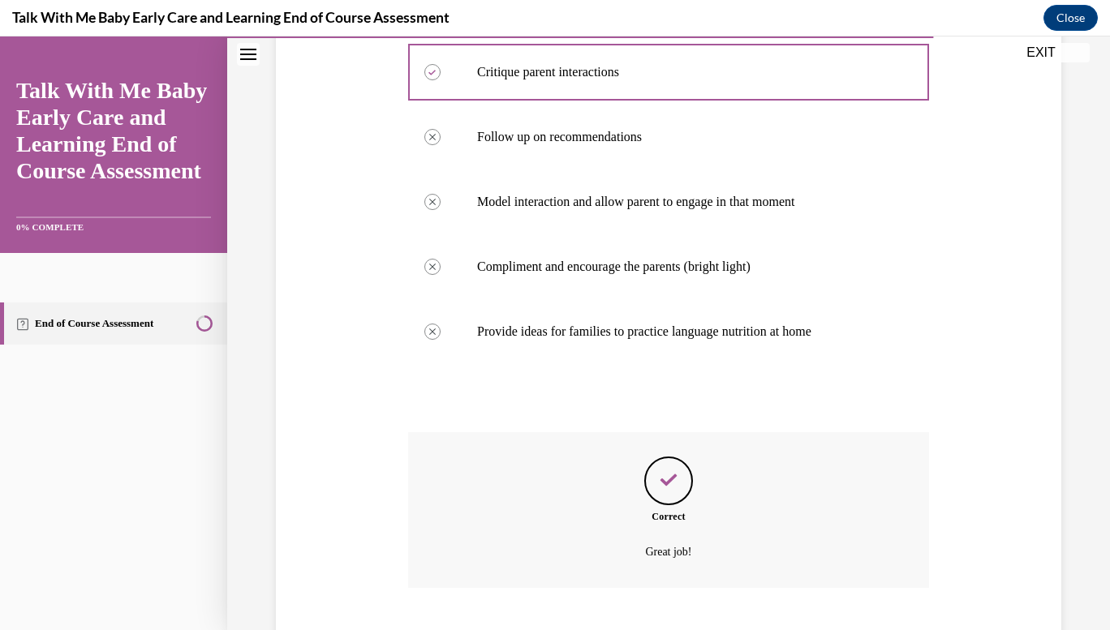
scroll to position [449, 0]
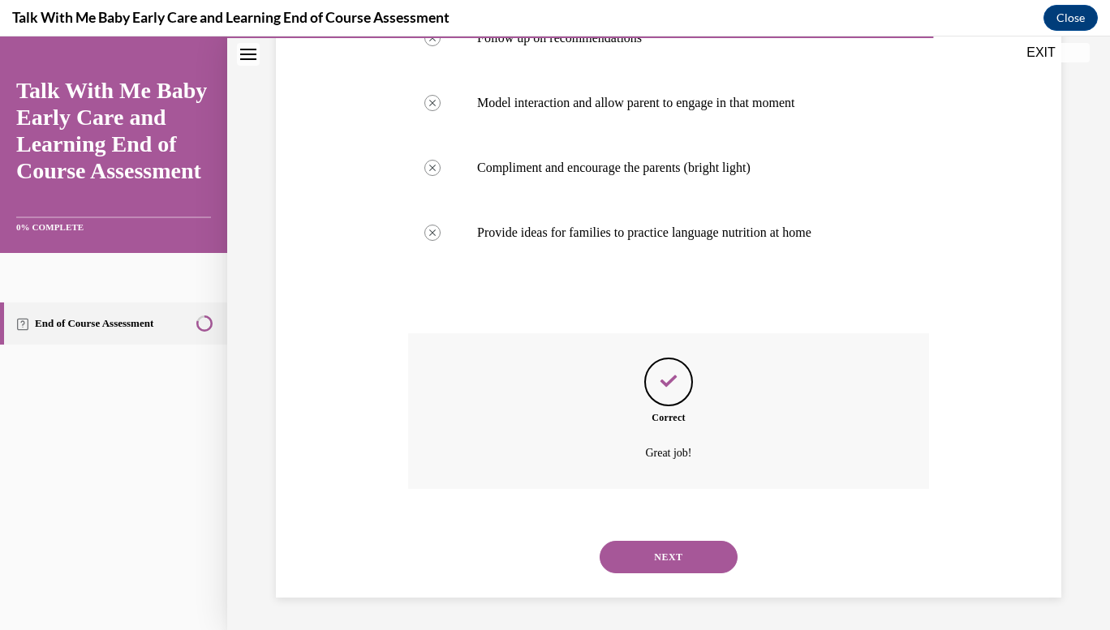
click at [656, 552] on button "NEXT" at bounding box center [668, 557] width 138 height 32
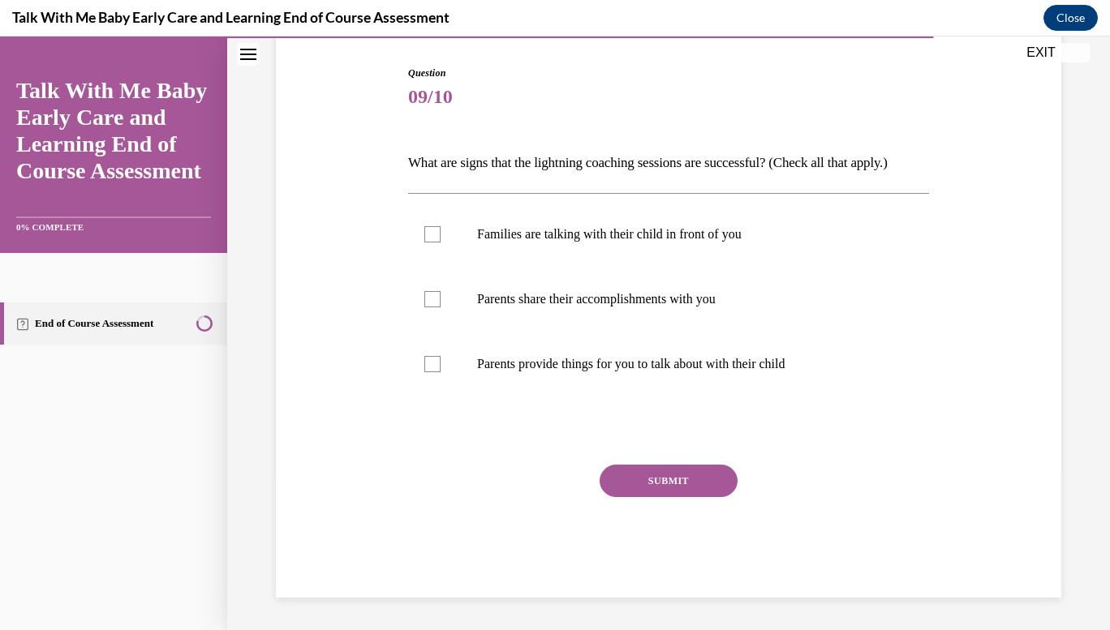
scroll to position [180, 0]
click at [668, 236] on p "Families are talking with their child in front of you" at bounding box center [682, 234] width 411 height 16
click at [440, 236] on input "Families are talking with their child in front of you" at bounding box center [432, 234] width 16 height 16
checkbox input "true"
click at [672, 307] on p "Parents share their accomplishments with you" at bounding box center [682, 299] width 411 height 16
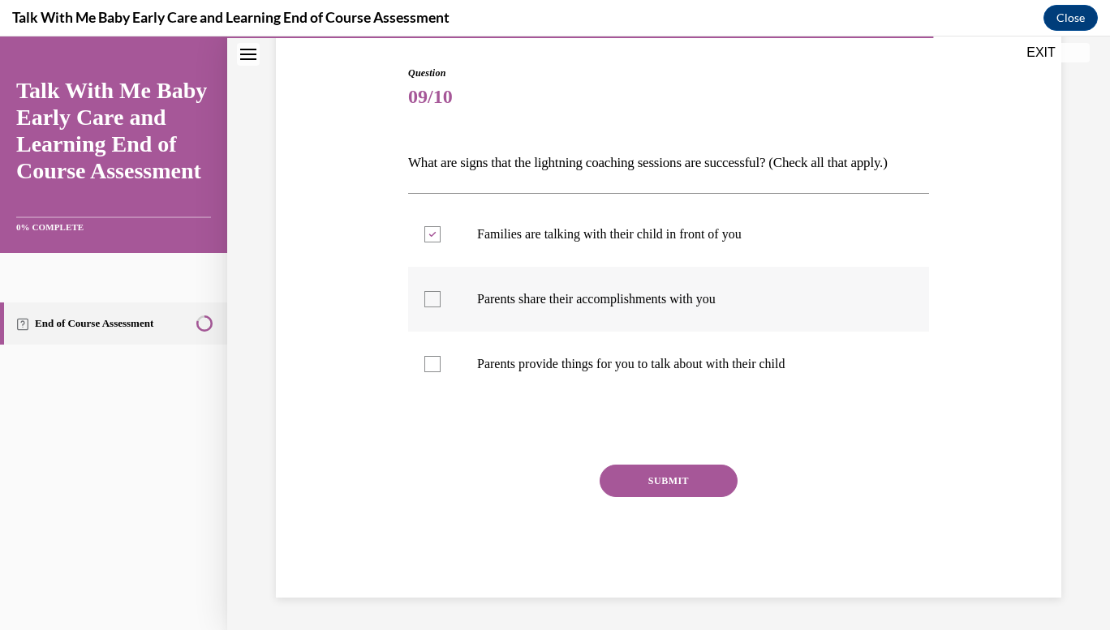
click at [440, 307] on input "Parents share their accomplishments with you" at bounding box center [432, 299] width 16 height 16
checkbox input "true"
click at [668, 366] on p "Parents provide things for you to talk about with their child" at bounding box center [682, 364] width 411 height 16
click at [440, 366] on input "Parents provide things for you to talk about with their child" at bounding box center [432, 364] width 16 height 16
checkbox input "true"
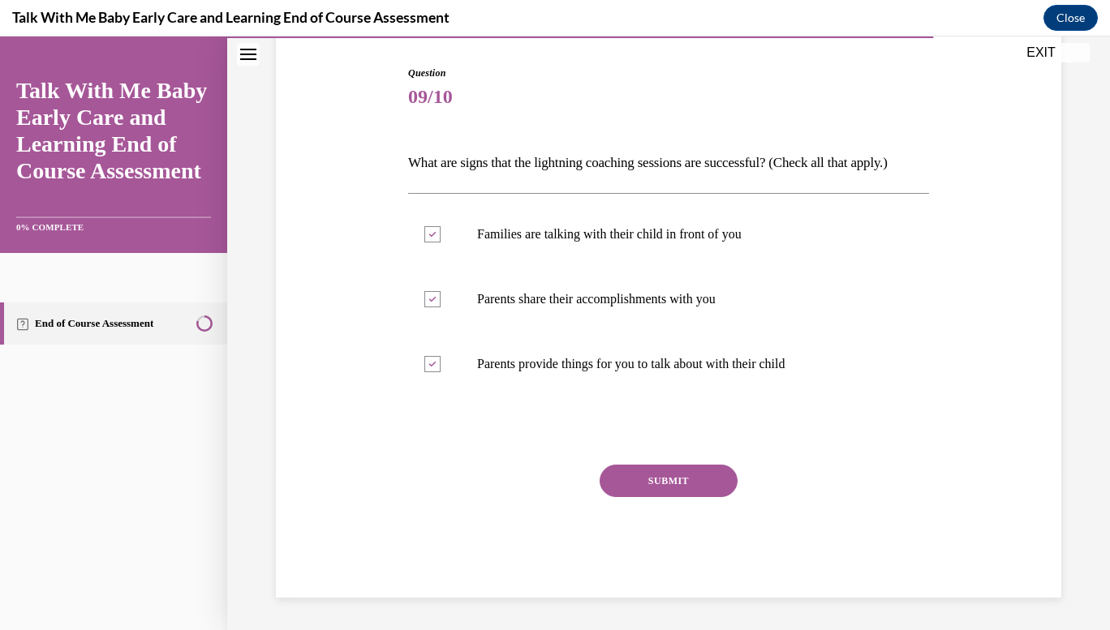
click at [685, 497] on button "SUBMIT" at bounding box center [668, 481] width 138 height 32
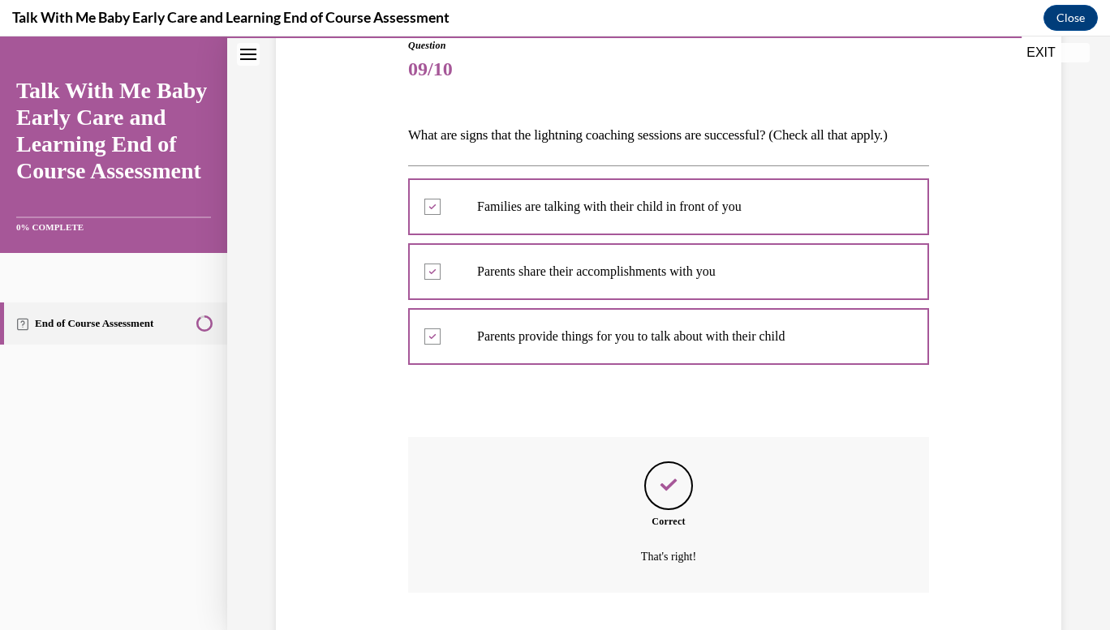
scroll to position [319, 0]
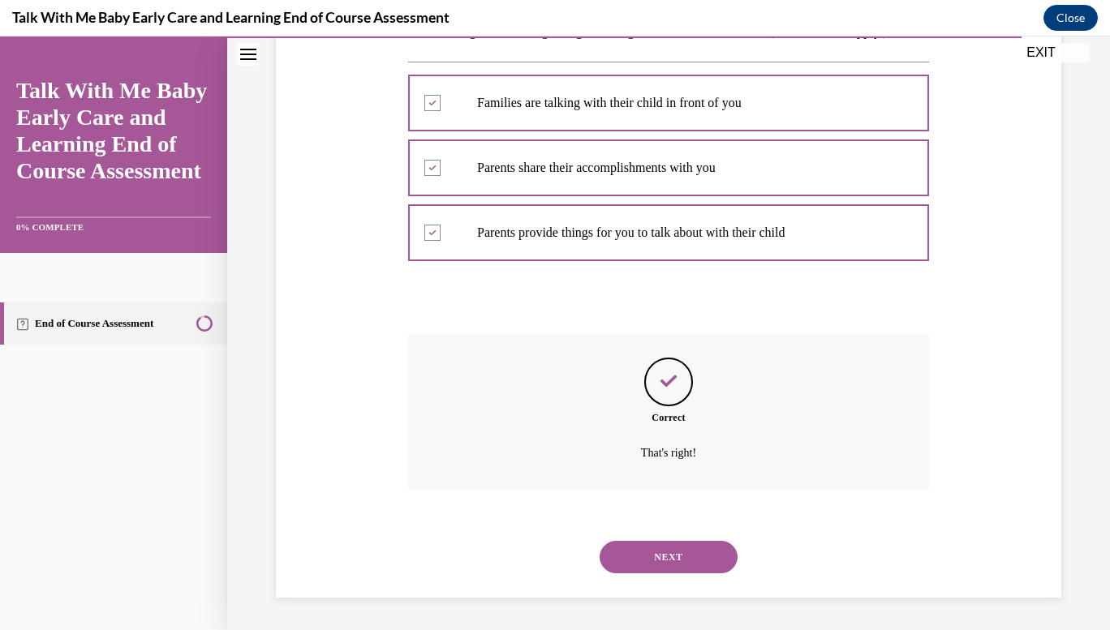
click at [657, 573] on div "NEXT" at bounding box center [668, 557] width 521 height 65
click at [654, 556] on button "NEXT" at bounding box center [668, 557] width 138 height 32
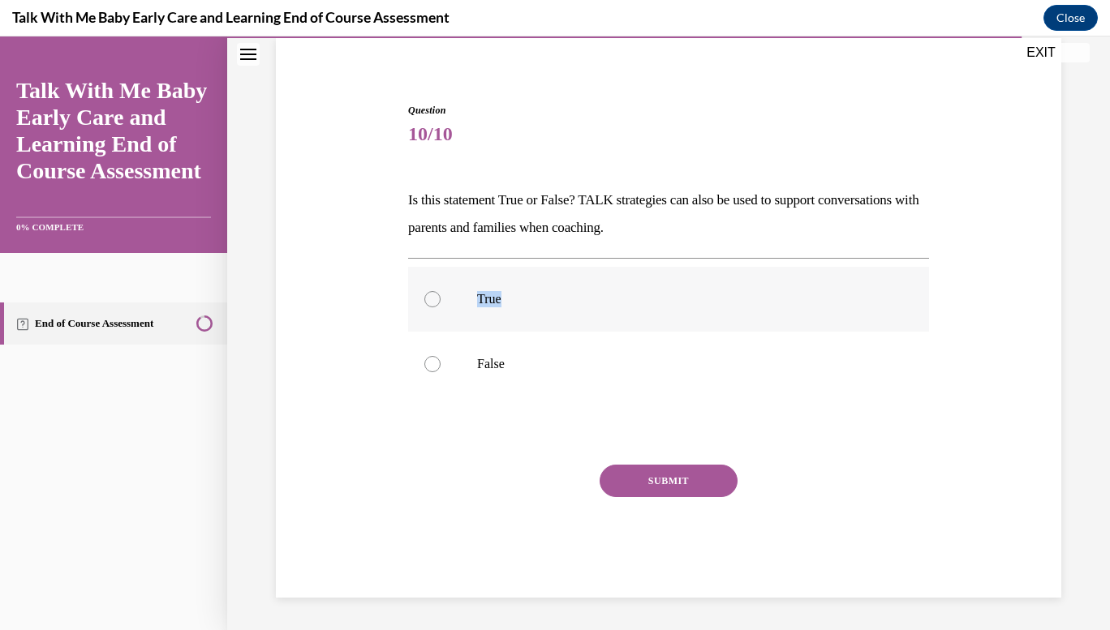
drag, startPoint x: 504, startPoint y: 285, endPoint x: 430, endPoint y: 283, distance: 73.8
click at [430, 283] on label "True" at bounding box center [668, 299] width 521 height 65
click at [430, 291] on input "True" at bounding box center [432, 299] width 16 height 16
radio input "true"
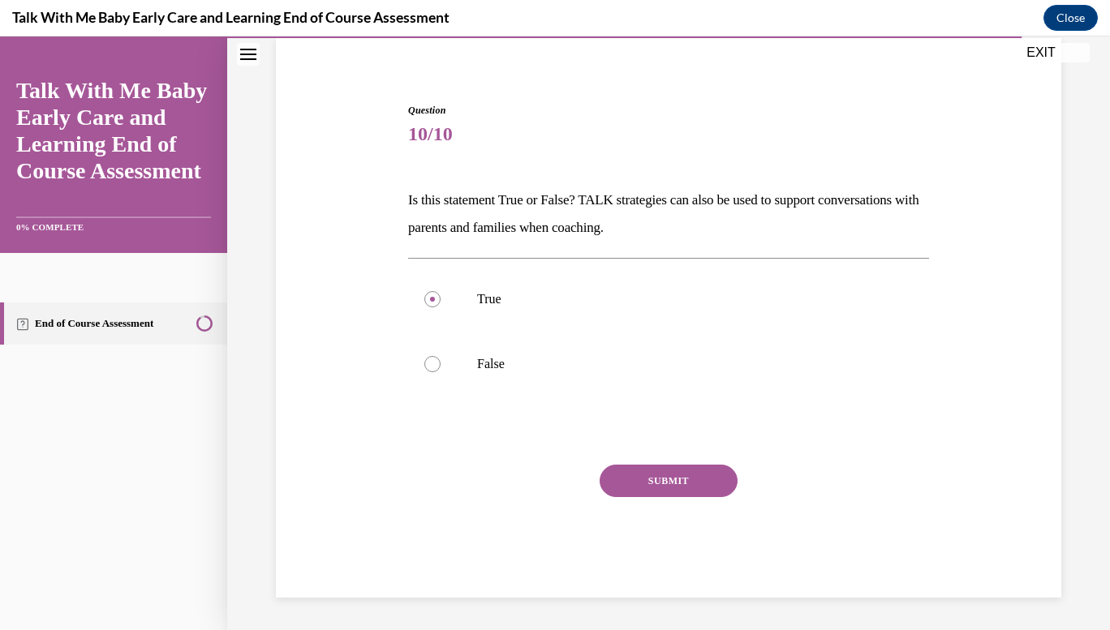
click at [623, 476] on button "SUBMIT" at bounding box center [668, 481] width 138 height 32
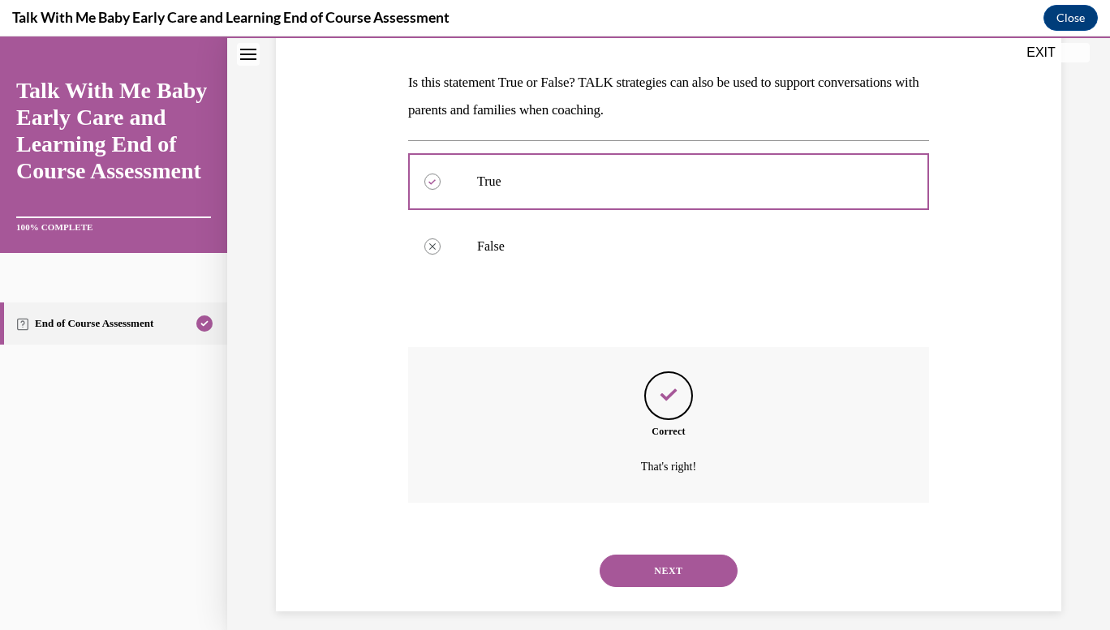
scroll to position [254, 0]
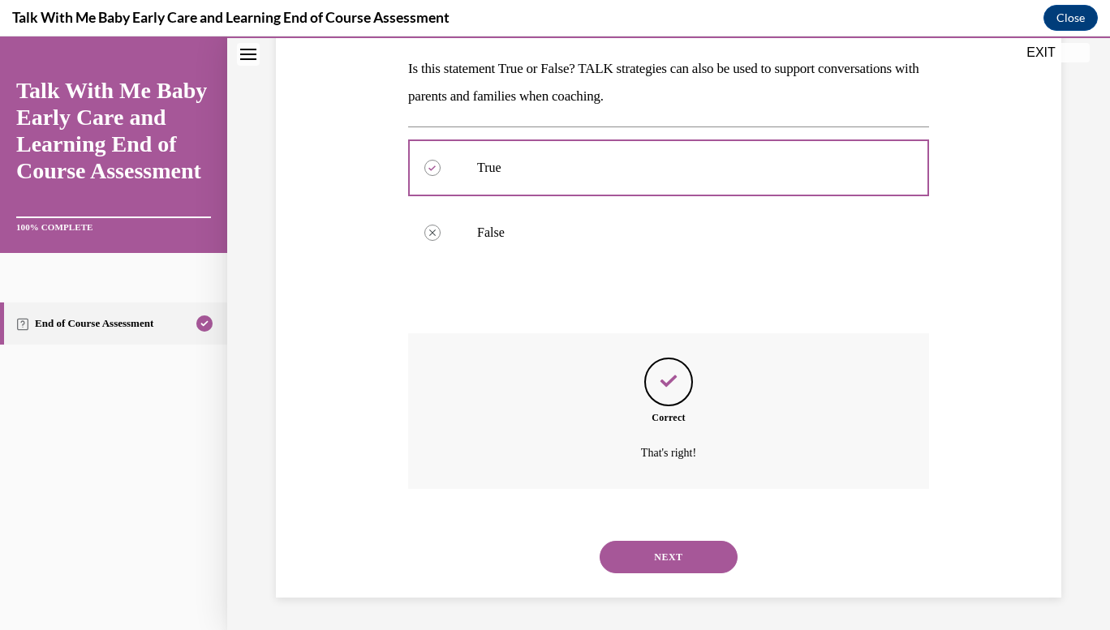
click at [699, 552] on button "NEXT" at bounding box center [668, 557] width 138 height 32
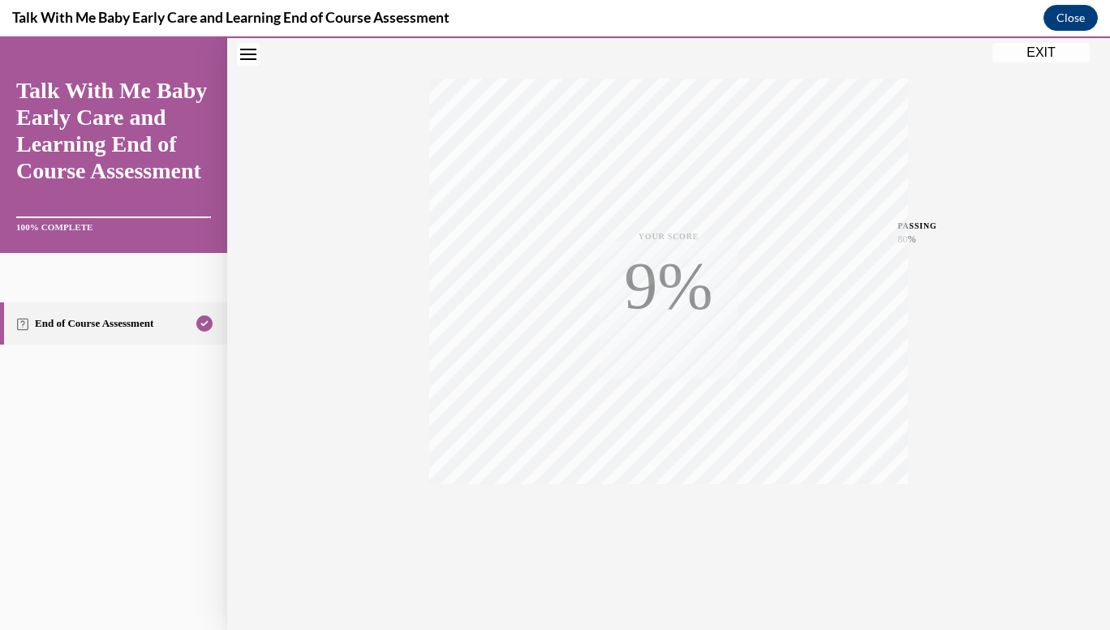
scroll to position [238, 0]
click at [1015, 57] on button "EXIT" at bounding box center [1040, 52] width 97 height 19
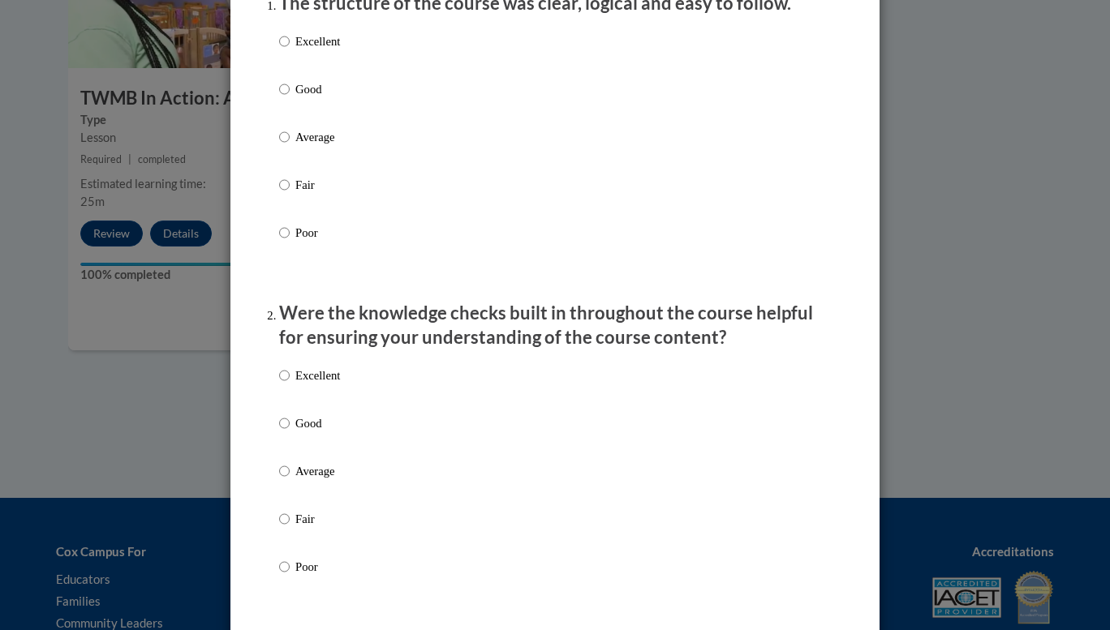
scroll to position [241, 0]
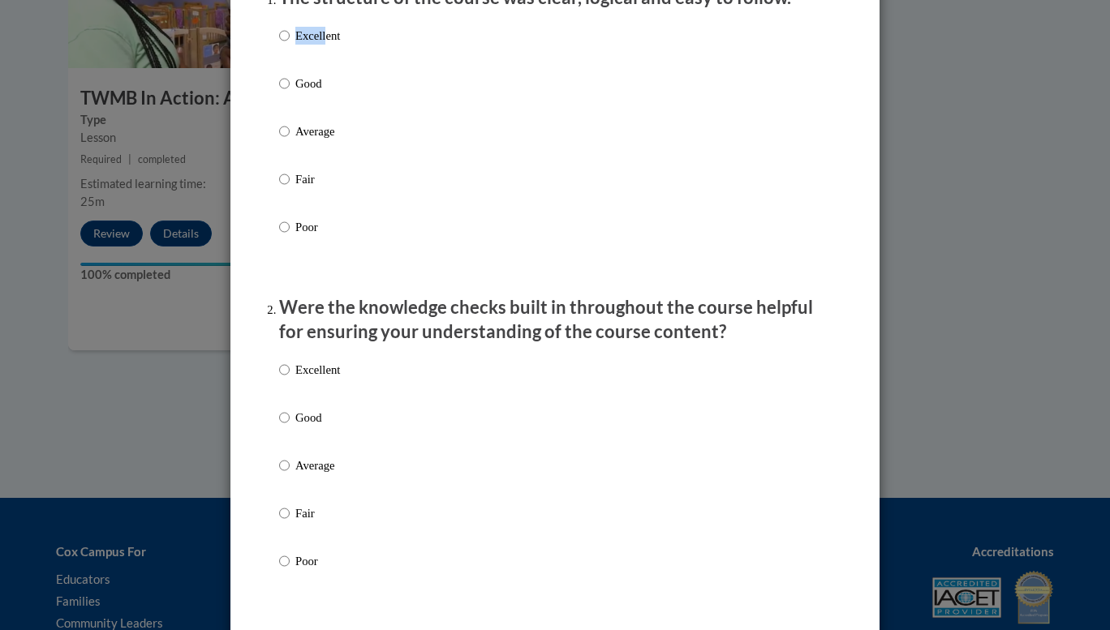
drag, startPoint x: 318, startPoint y: 40, endPoint x: 318, endPoint y: 52, distance: 12.2
click at [318, 52] on div "Excellent Good Average Fair Poor" at bounding box center [309, 144] width 61 height 251
click at [318, 45] on p "Excellent" at bounding box center [317, 36] width 45 height 18
click at [290, 45] on input "Excellent" at bounding box center [284, 36] width 11 height 18
radio input "true"
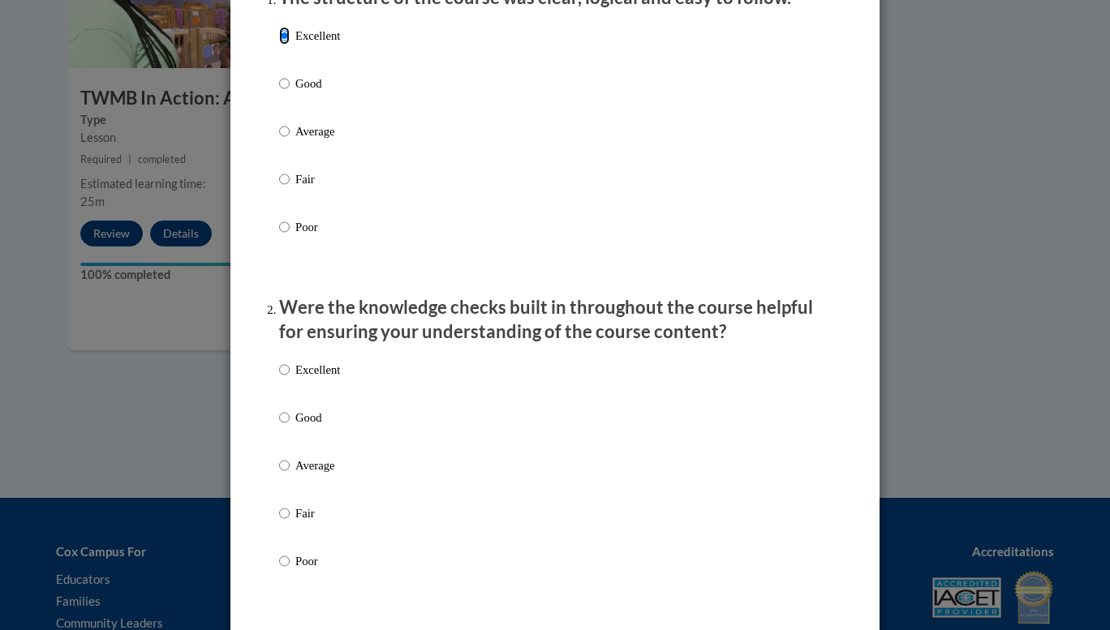
scroll to position [303, 0]
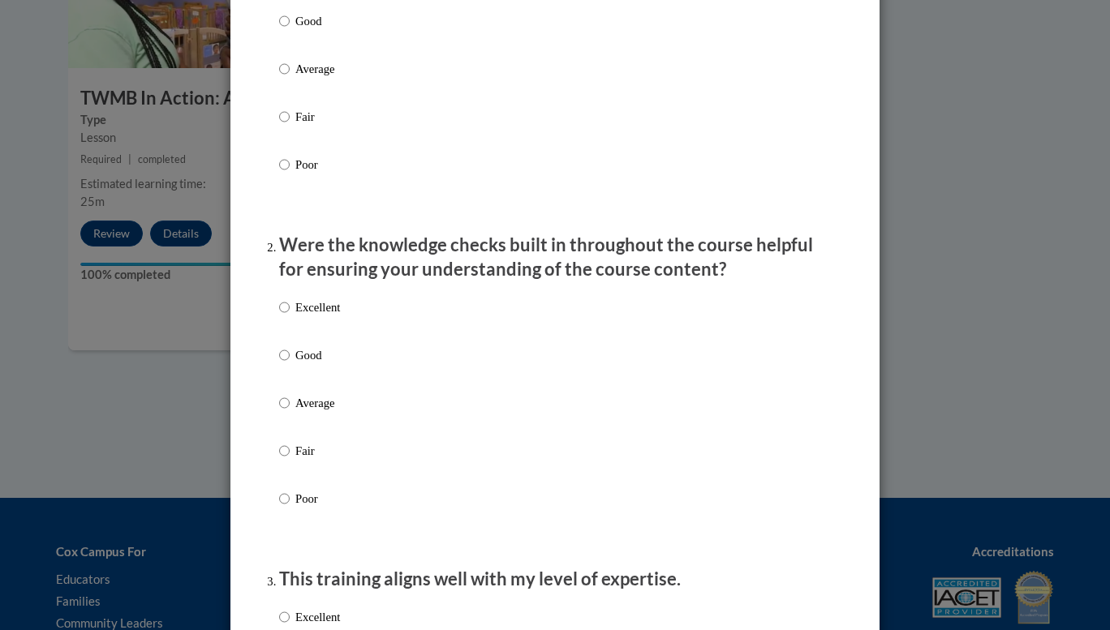
click at [316, 316] on p "Excellent" at bounding box center [317, 307] width 45 height 18
click at [290, 316] on input "Excellent" at bounding box center [284, 307] width 11 height 18
radio input "true"
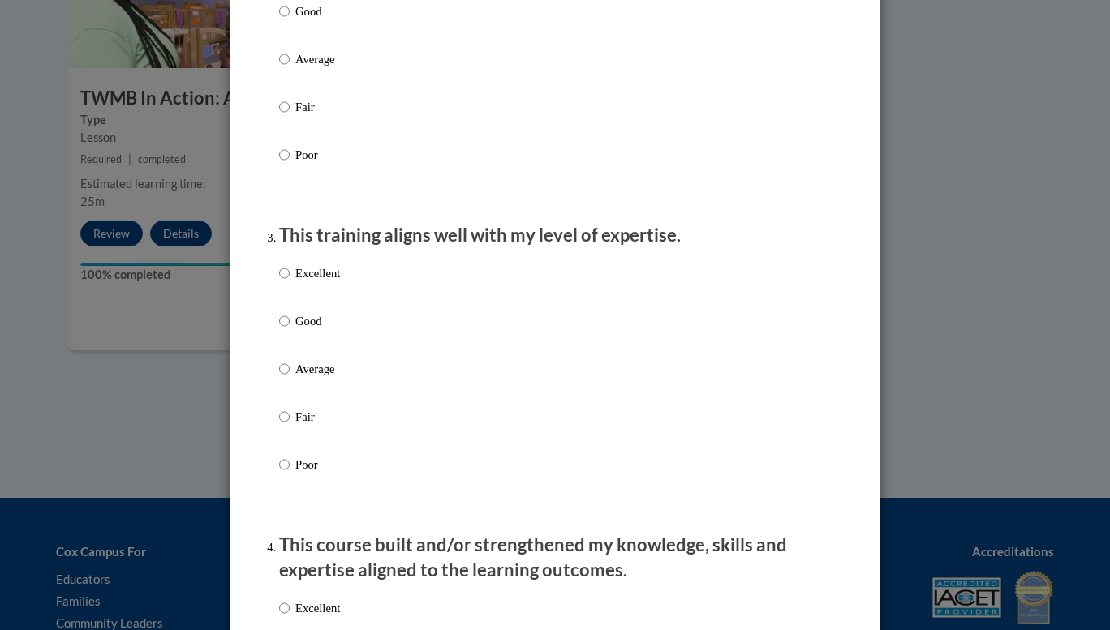
scroll to position [649, 0]
click at [316, 319] on div "Excellent Good Average Fair Poor" at bounding box center [309, 380] width 61 height 251
click at [307, 281] on p "Excellent" at bounding box center [317, 272] width 45 height 18
click at [290, 281] on input "Excellent" at bounding box center [284, 272] width 11 height 18
radio input "true"
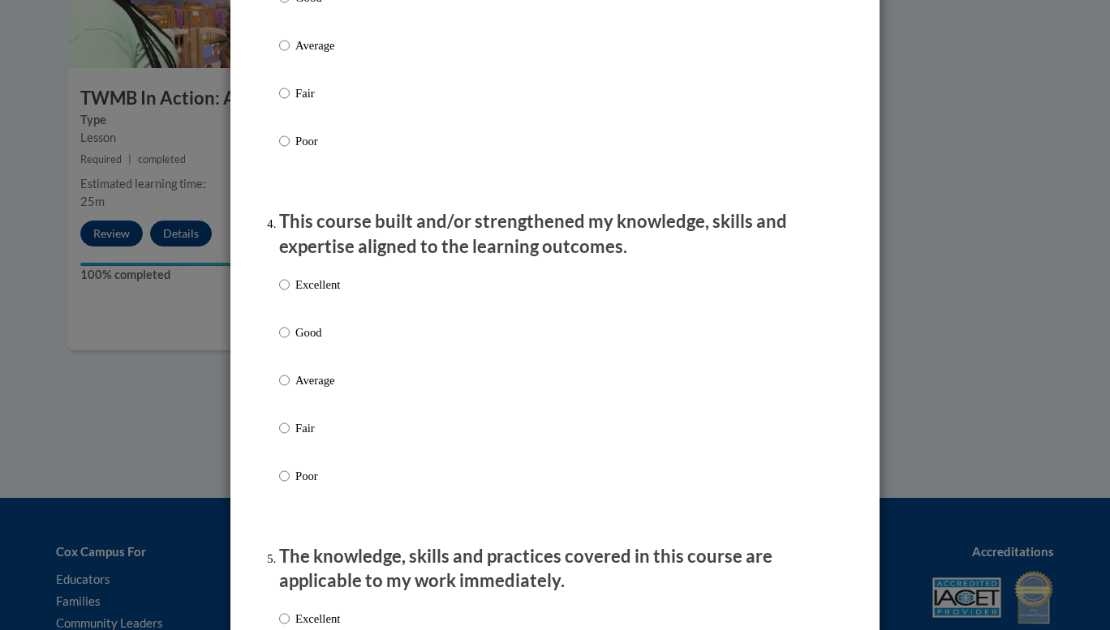
scroll to position [972, 0]
click at [307, 290] on p "Excellent" at bounding box center [317, 283] width 45 height 18
click at [290, 290] on input "Excellent" at bounding box center [284, 283] width 11 height 18
radio input "true"
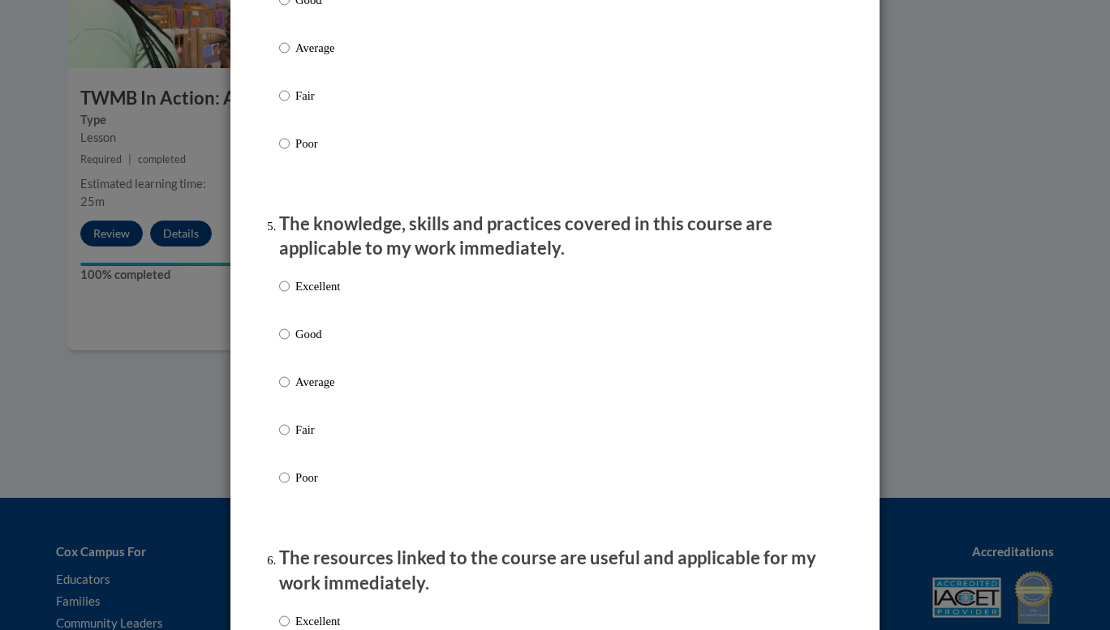
scroll to position [1310, 0]
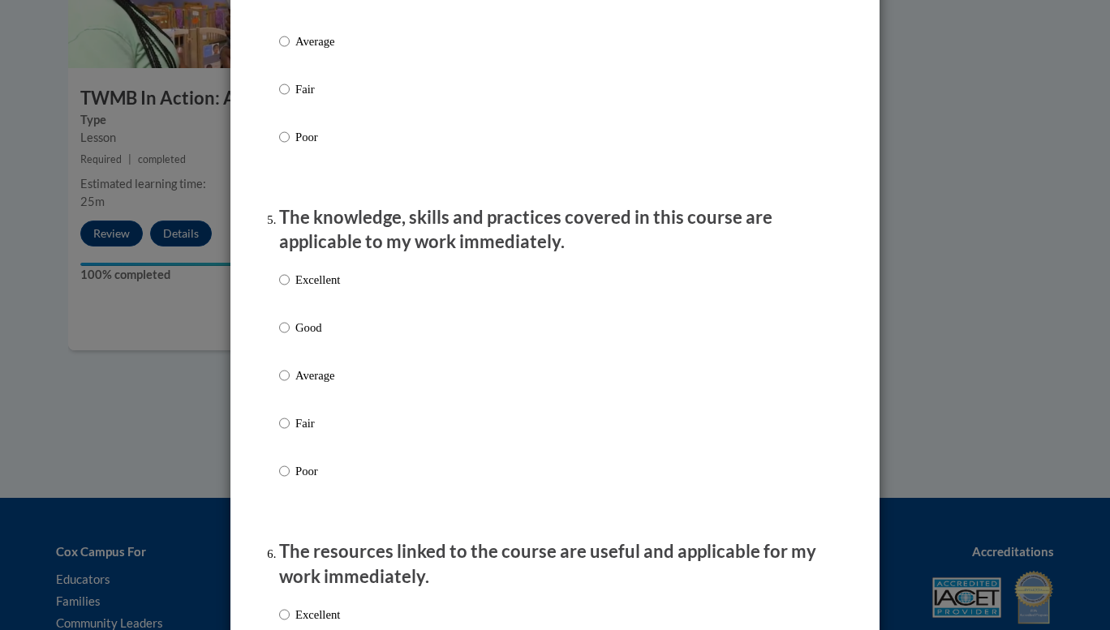
click at [307, 289] on p "Excellent" at bounding box center [317, 280] width 45 height 18
click at [290, 289] on input "Excellent" at bounding box center [284, 280] width 11 height 18
radio input "true"
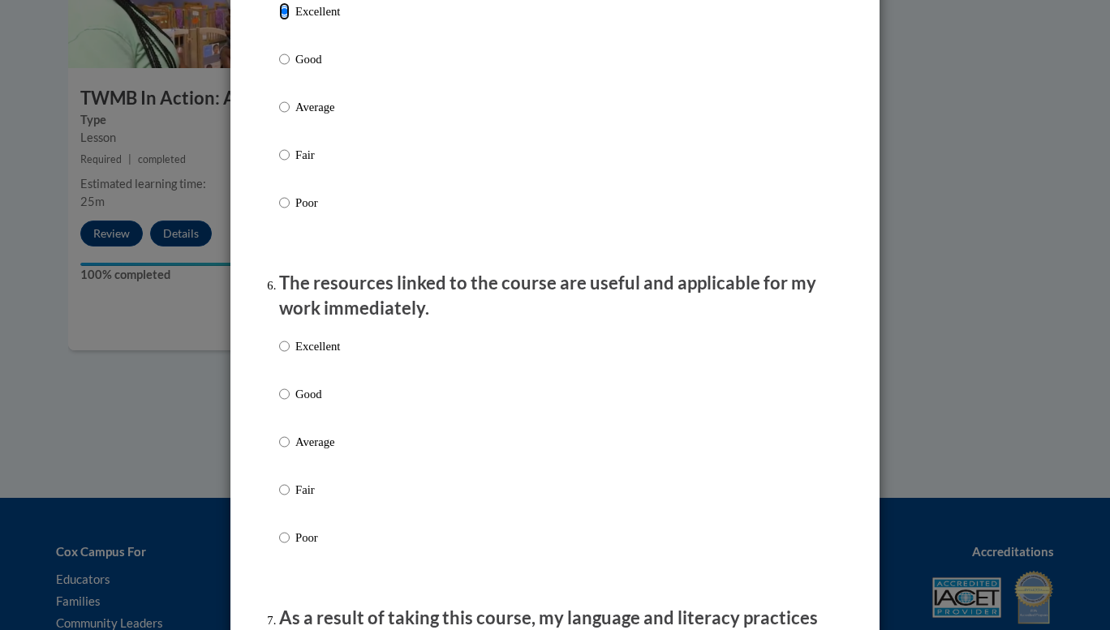
scroll to position [1649, 0]
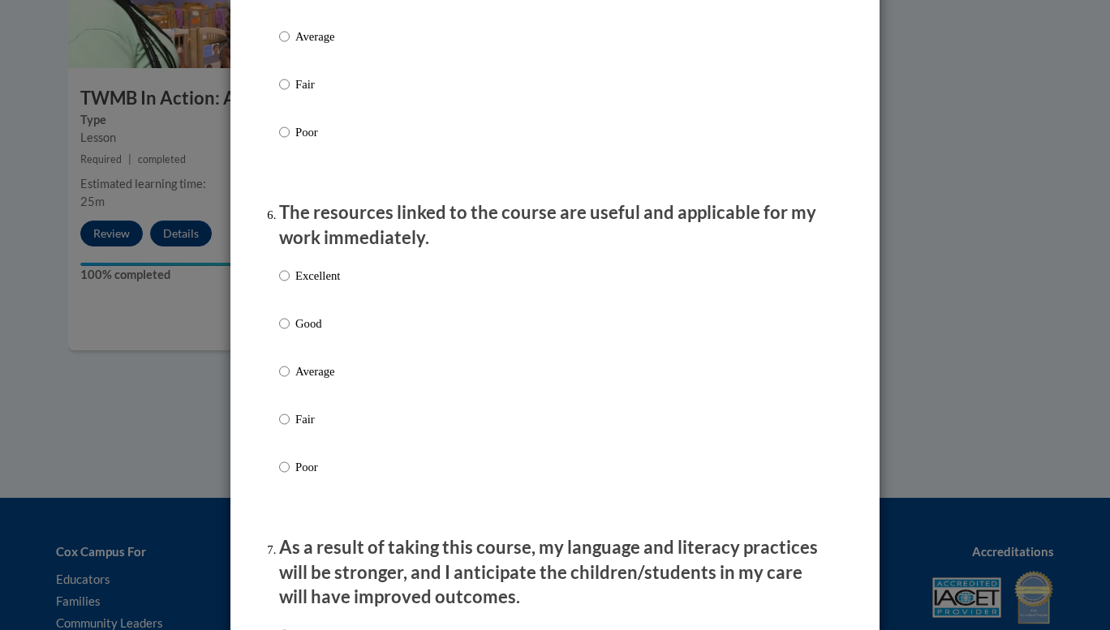
click at [307, 285] on p "Excellent" at bounding box center [317, 276] width 45 height 18
click at [290, 285] on input "Excellent" at bounding box center [284, 276] width 11 height 18
radio input "true"
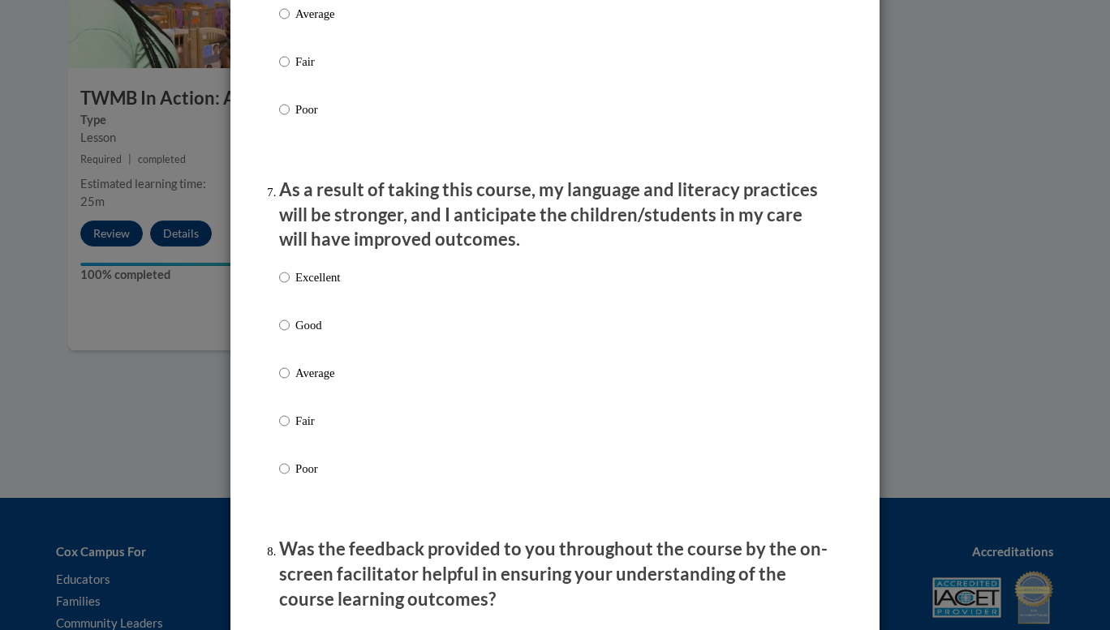
click at [307, 286] on p "Excellent" at bounding box center [317, 277] width 45 height 18
click at [290, 286] on input "Excellent" at bounding box center [284, 277] width 11 height 18
radio input "true"
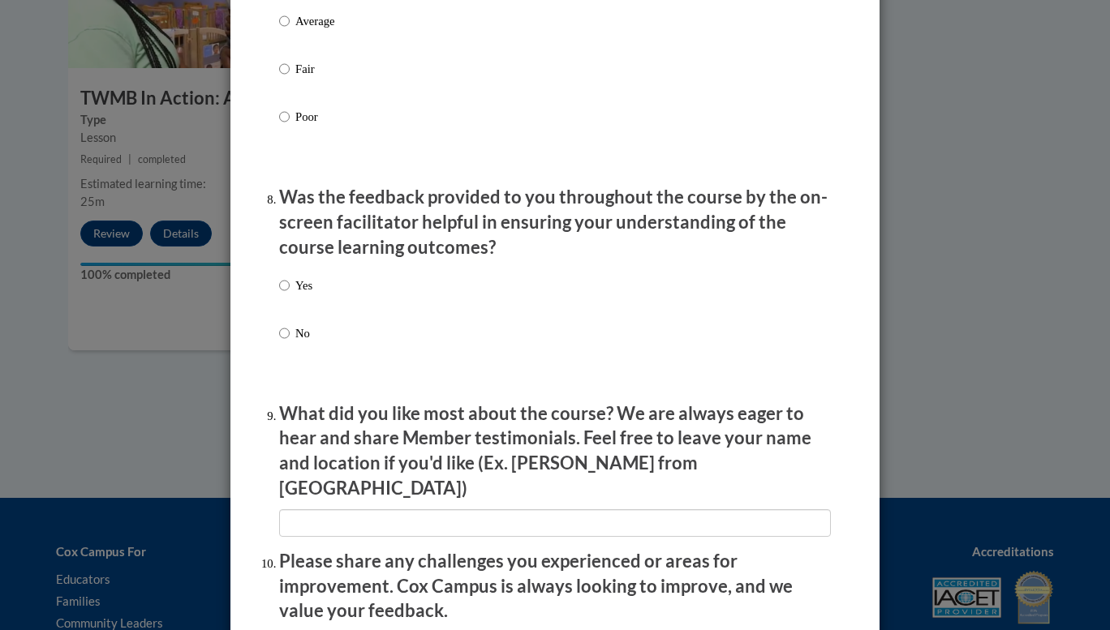
scroll to position [2359, 0]
click at [307, 290] on div "Yes No" at bounding box center [555, 328] width 552 height 121
click at [295, 294] on p "Yes" at bounding box center [303, 285] width 17 height 18
click at [290, 294] on input "Yes" at bounding box center [284, 285] width 11 height 18
radio input "true"
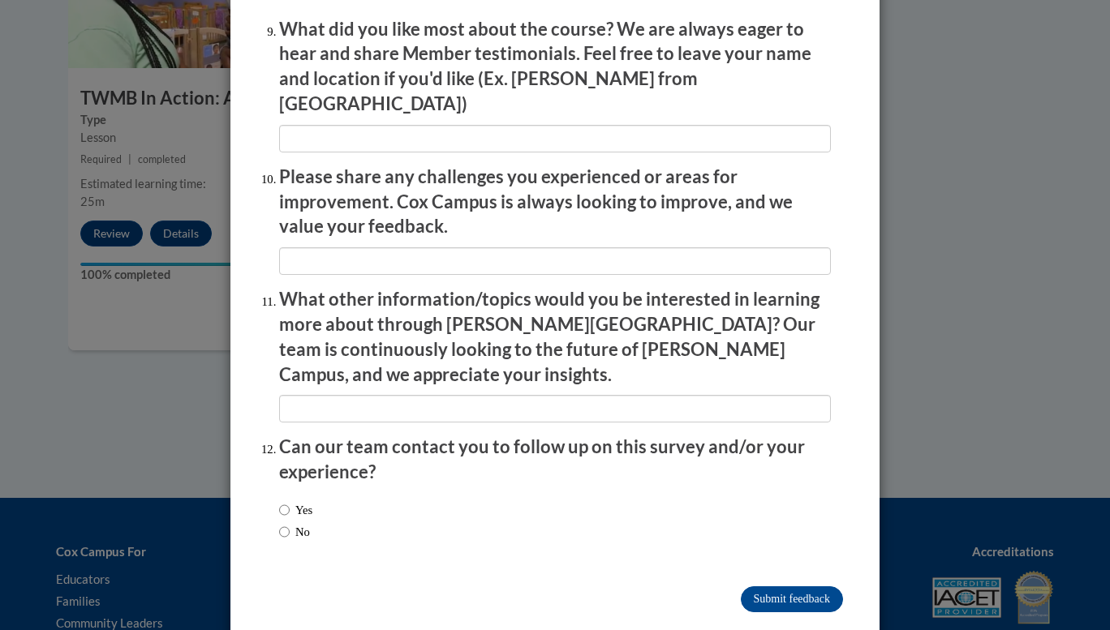
scroll to position [2744, 0]
click at [279, 522] on input "No" at bounding box center [284, 531] width 11 height 18
radio input "true"
click at [762, 586] on input "Submit feedback" at bounding box center [791, 599] width 102 height 26
